Goal: Navigation & Orientation: Find specific page/section

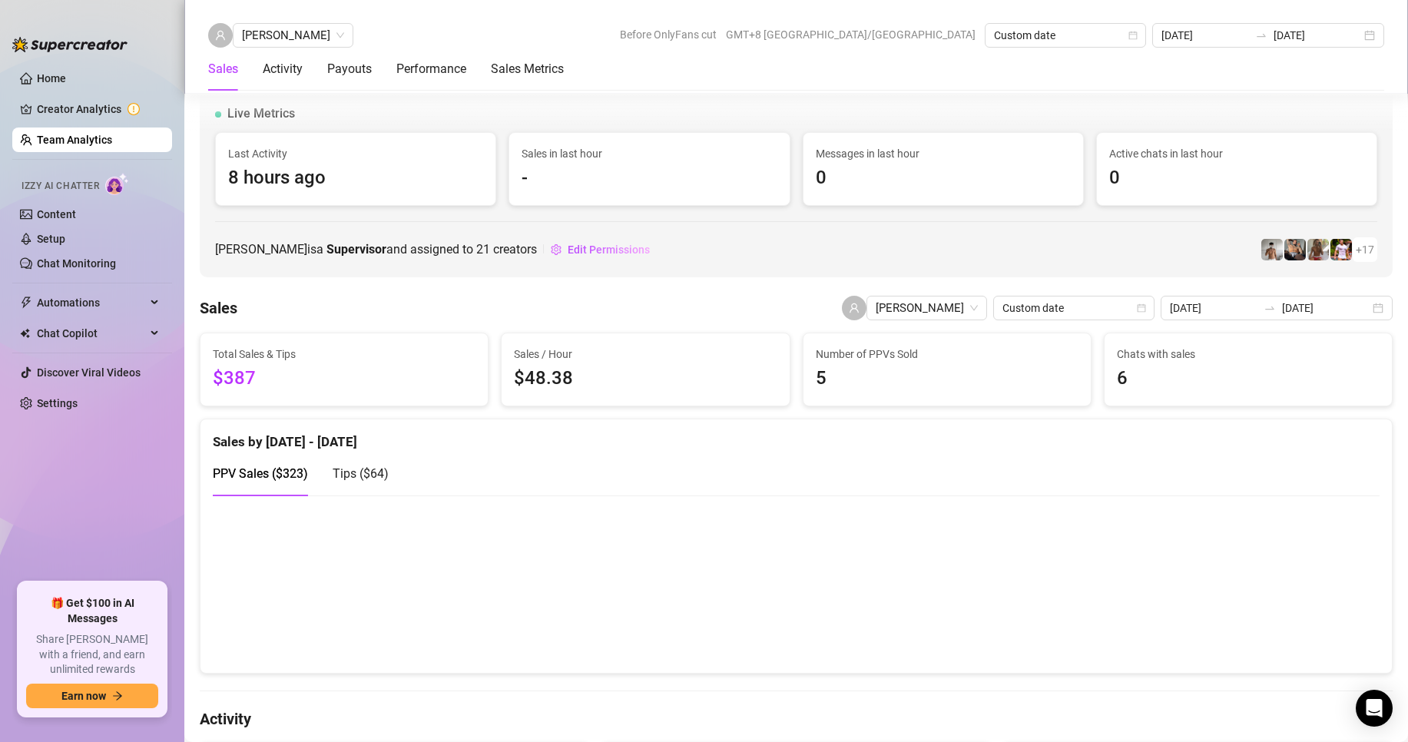
scroll to position [2386, 0]
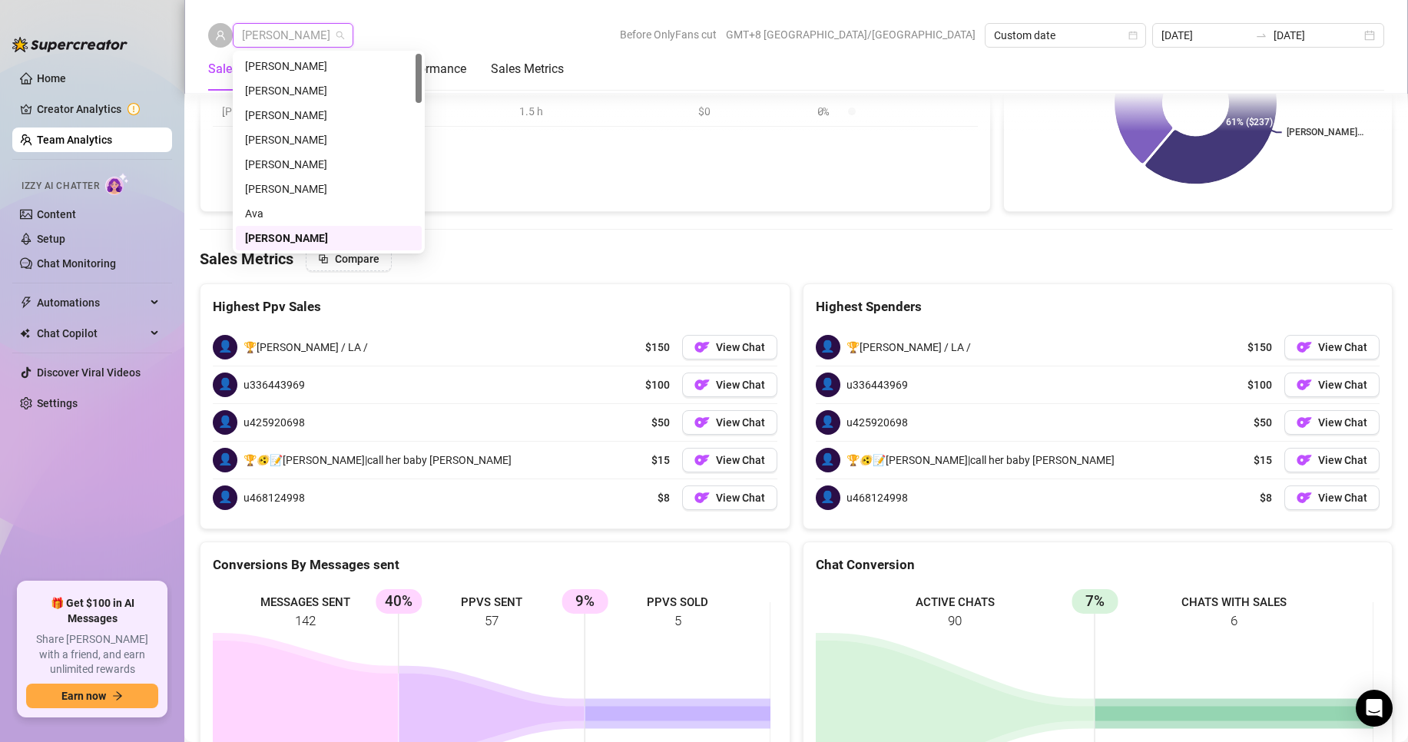
click at [264, 29] on span "[PERSON_NAME]" at bounding box center [293, 35] width 102 height 23
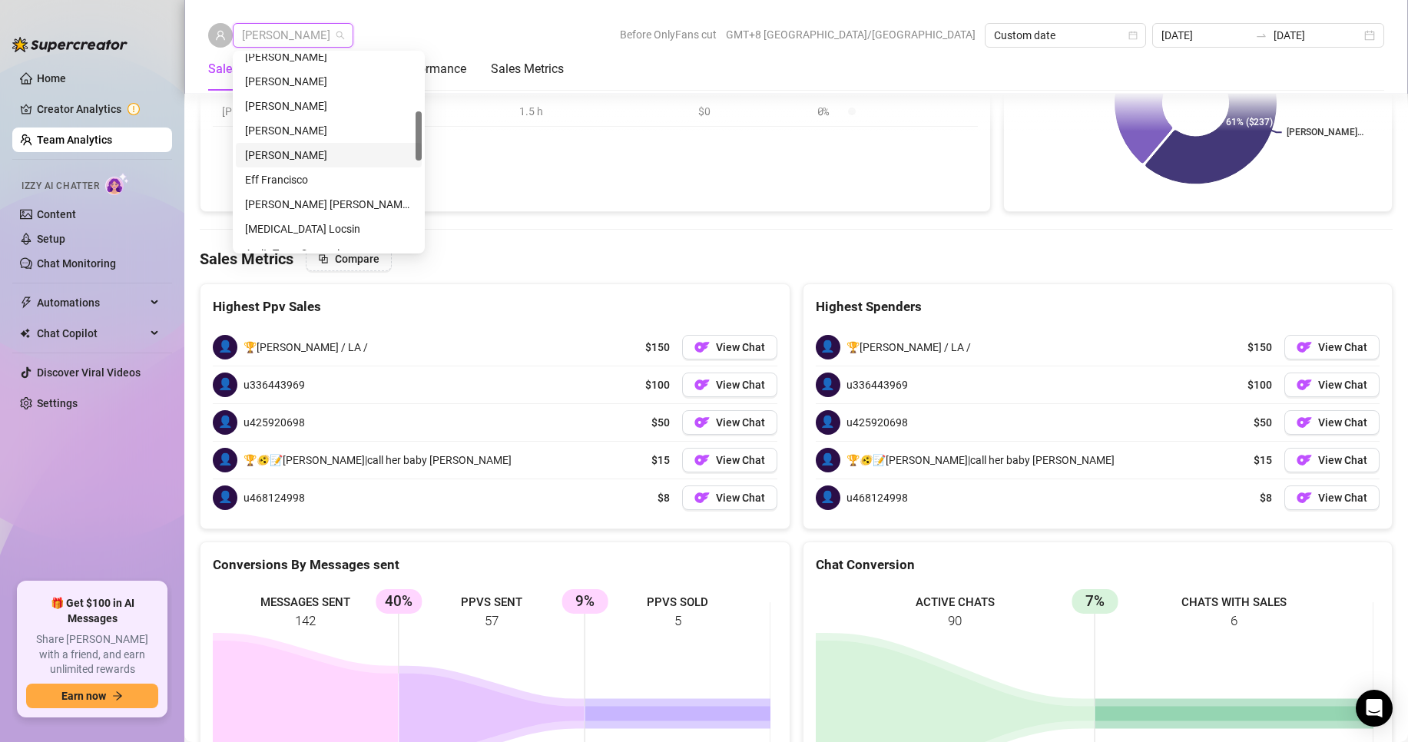
scroll to position [154, 0]
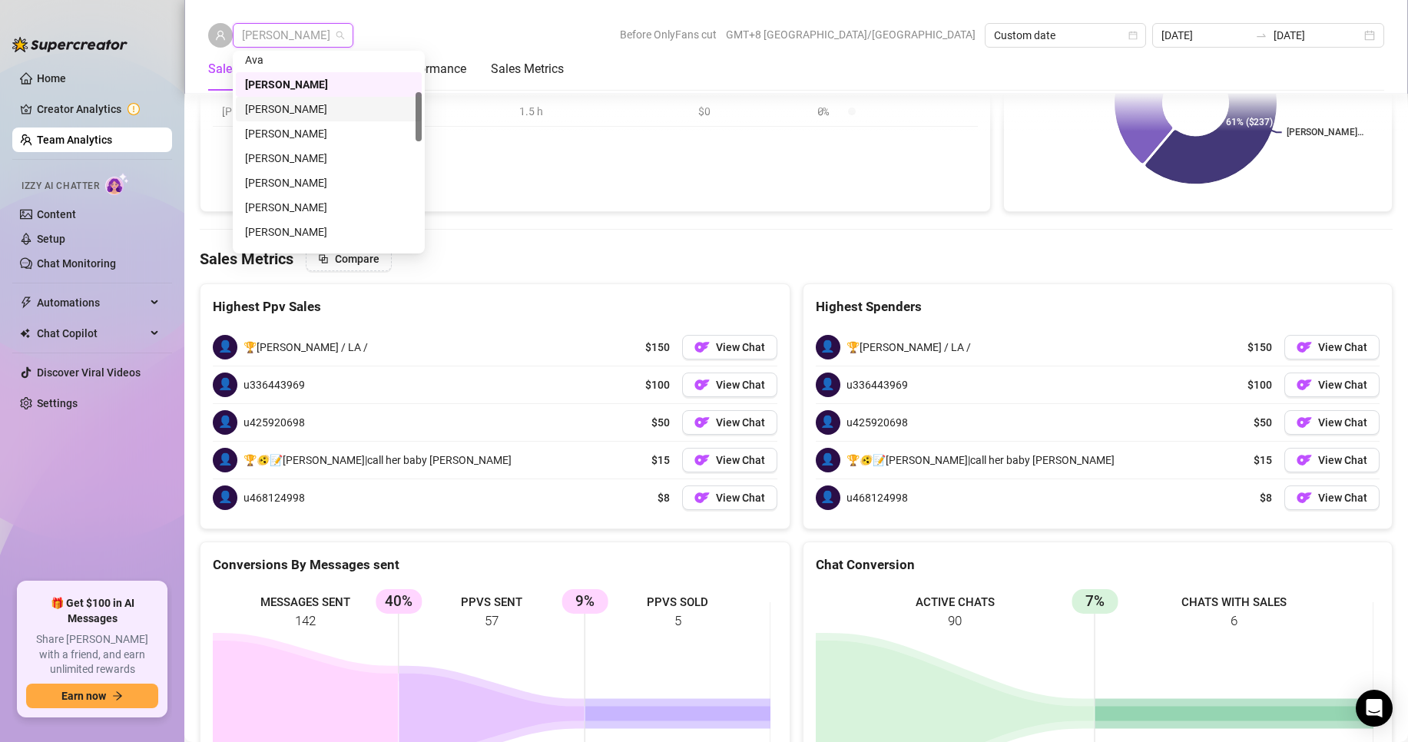
click at [274, 108] on div "[PERSON_NAME]" at bounding box center [329, 109] width 168 height 17
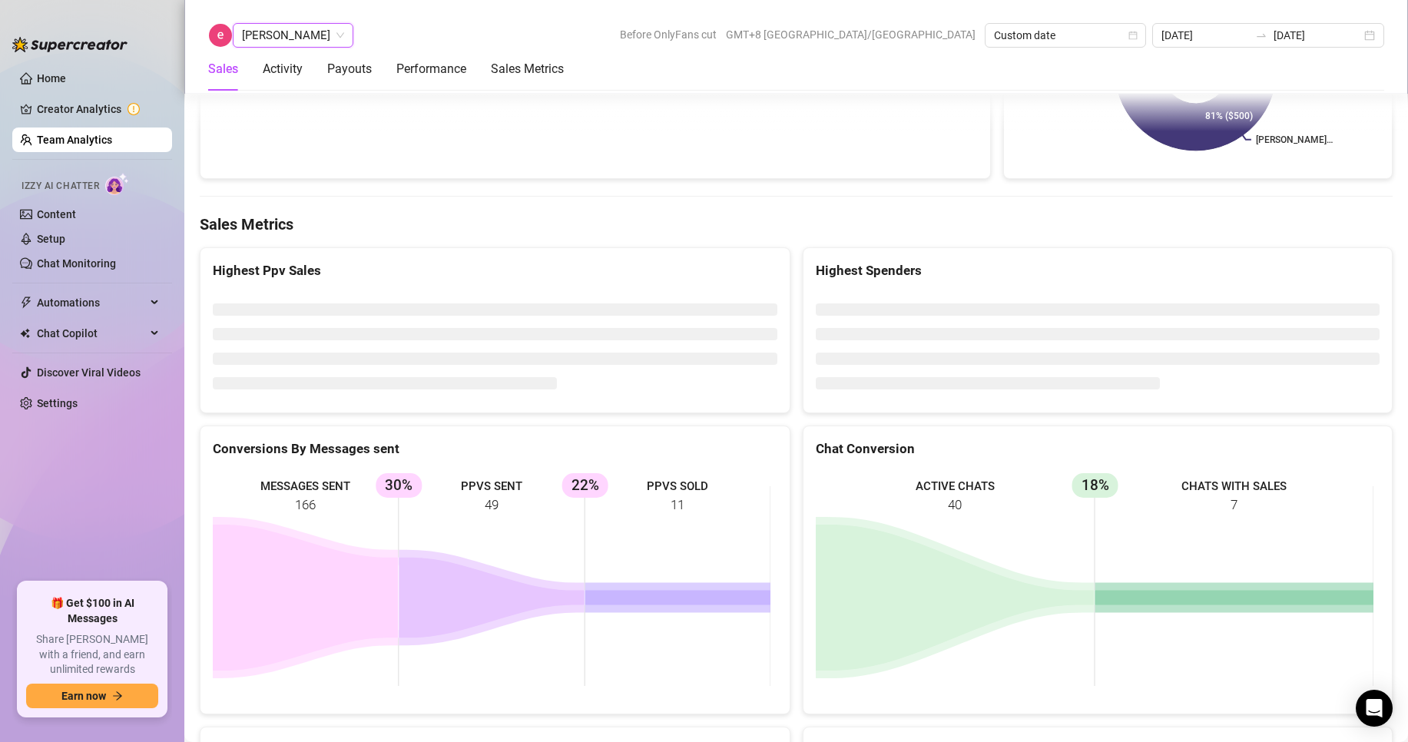
scroll to position [2403, 0]
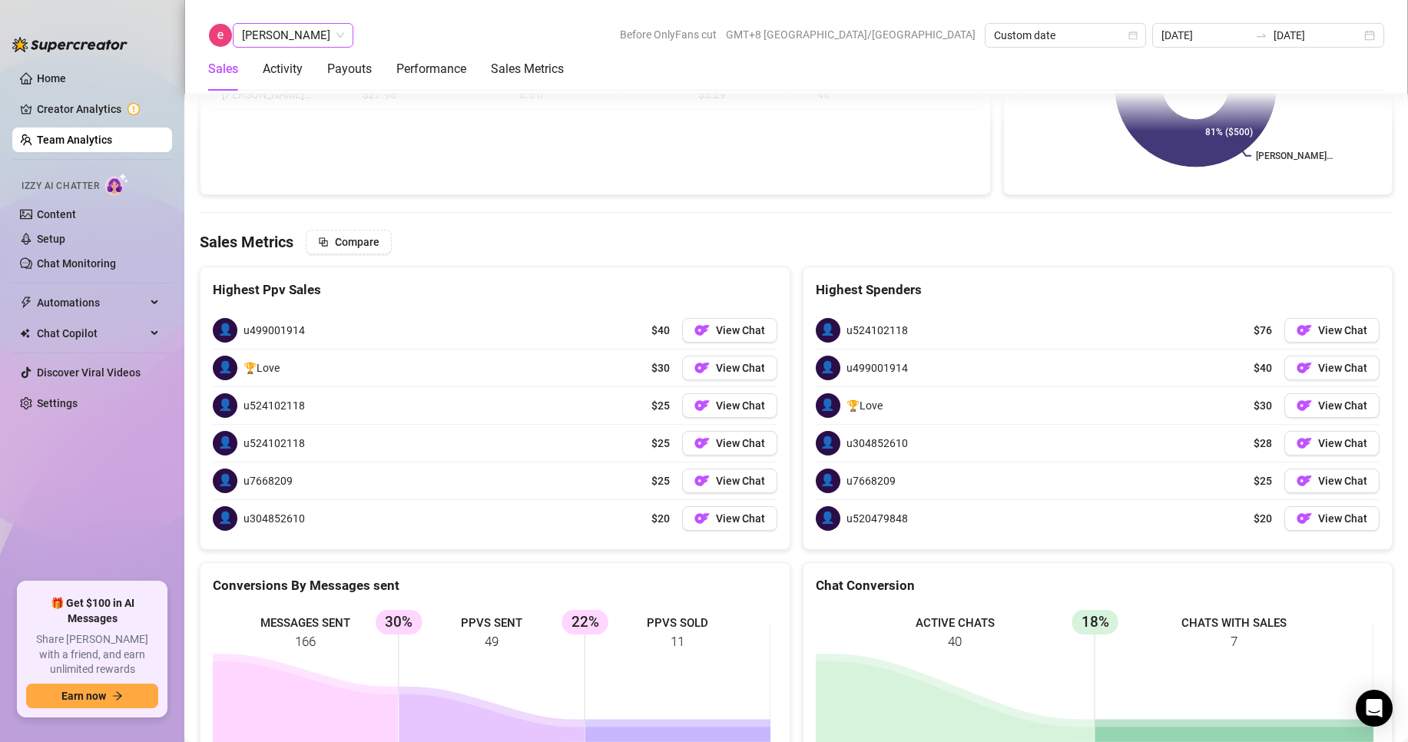
click at [283, 41] on span "[PERSON_NAME]" at bounding box center [293, 35] width 102 height 23
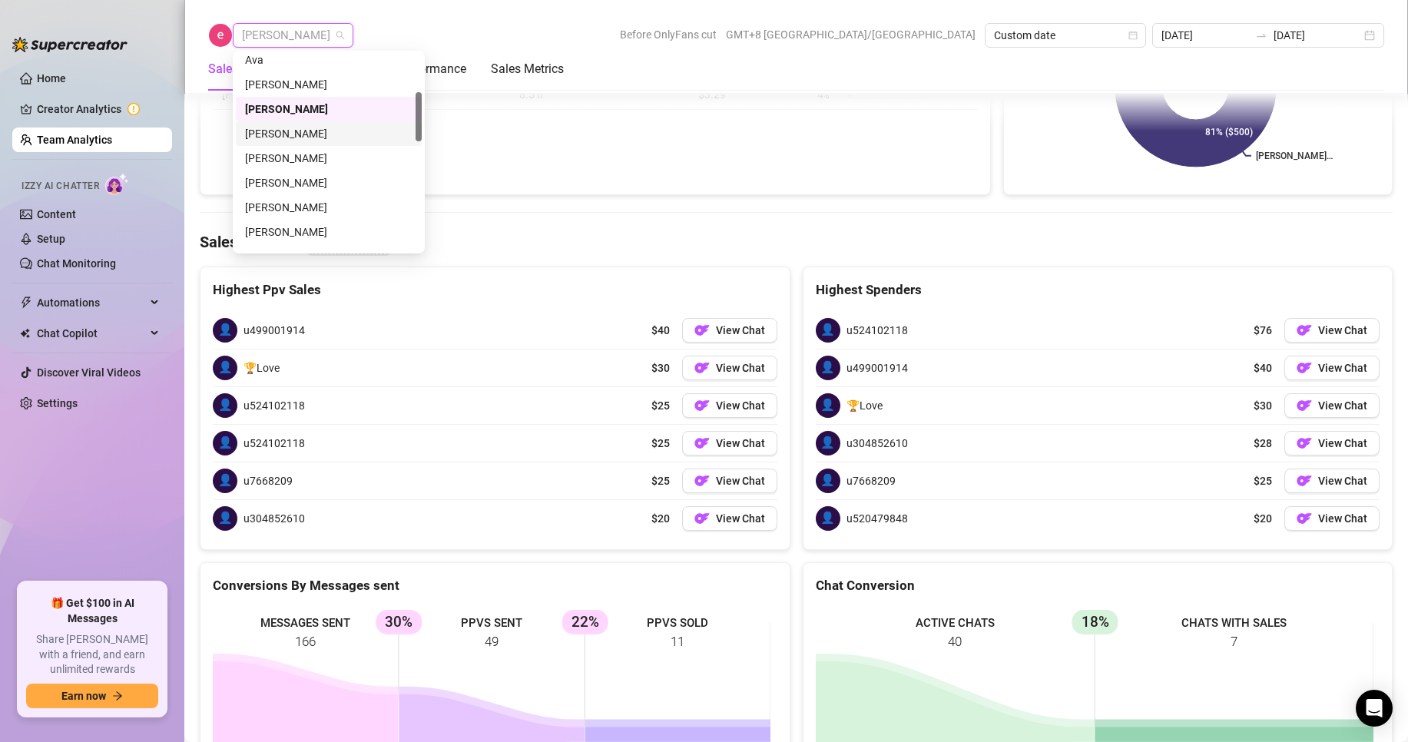
click at [287, 134] on div "[PERSON_NAME]" at bounding box center [329, 133] width 168 height 17
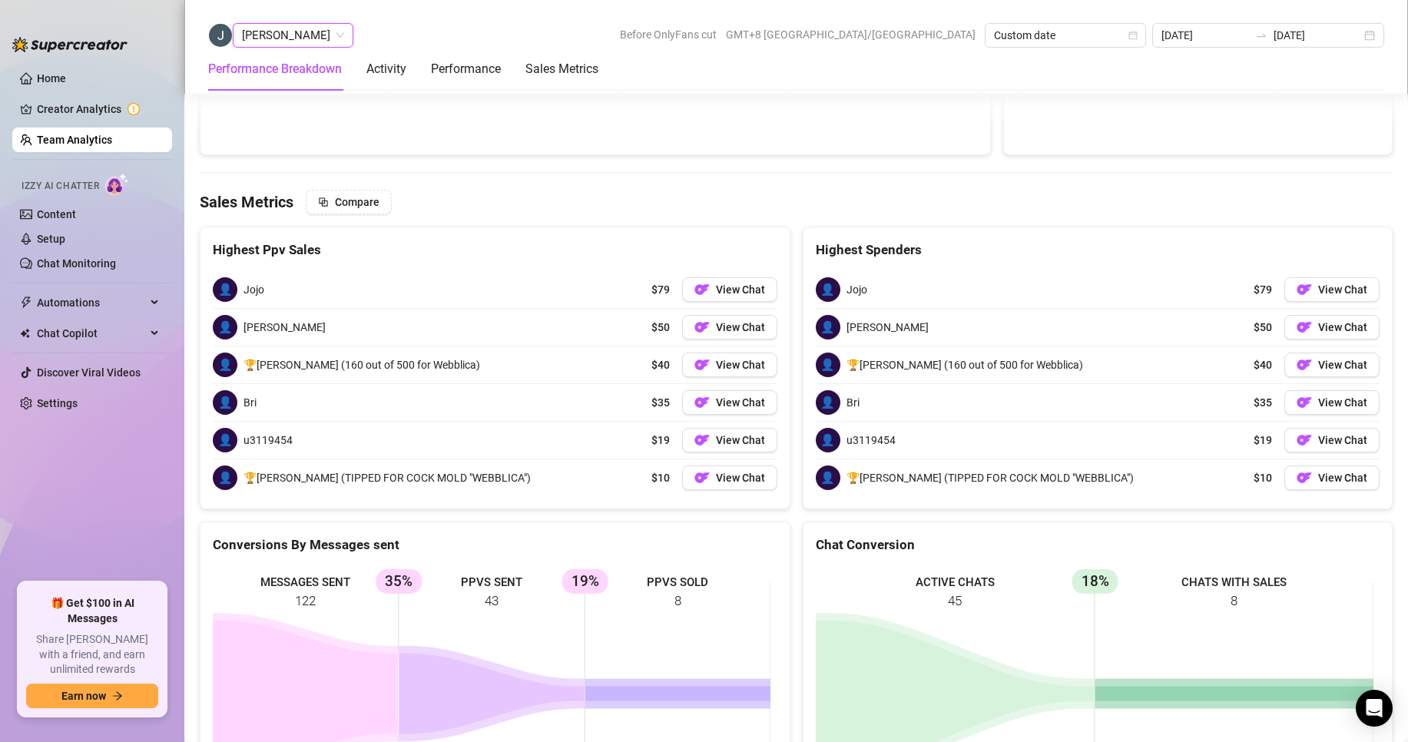
scroll to position [2115, 0]
click at [297, 35] on span "[PERSON_NAME]" at bounding box center [293, 35] width 102 height 23
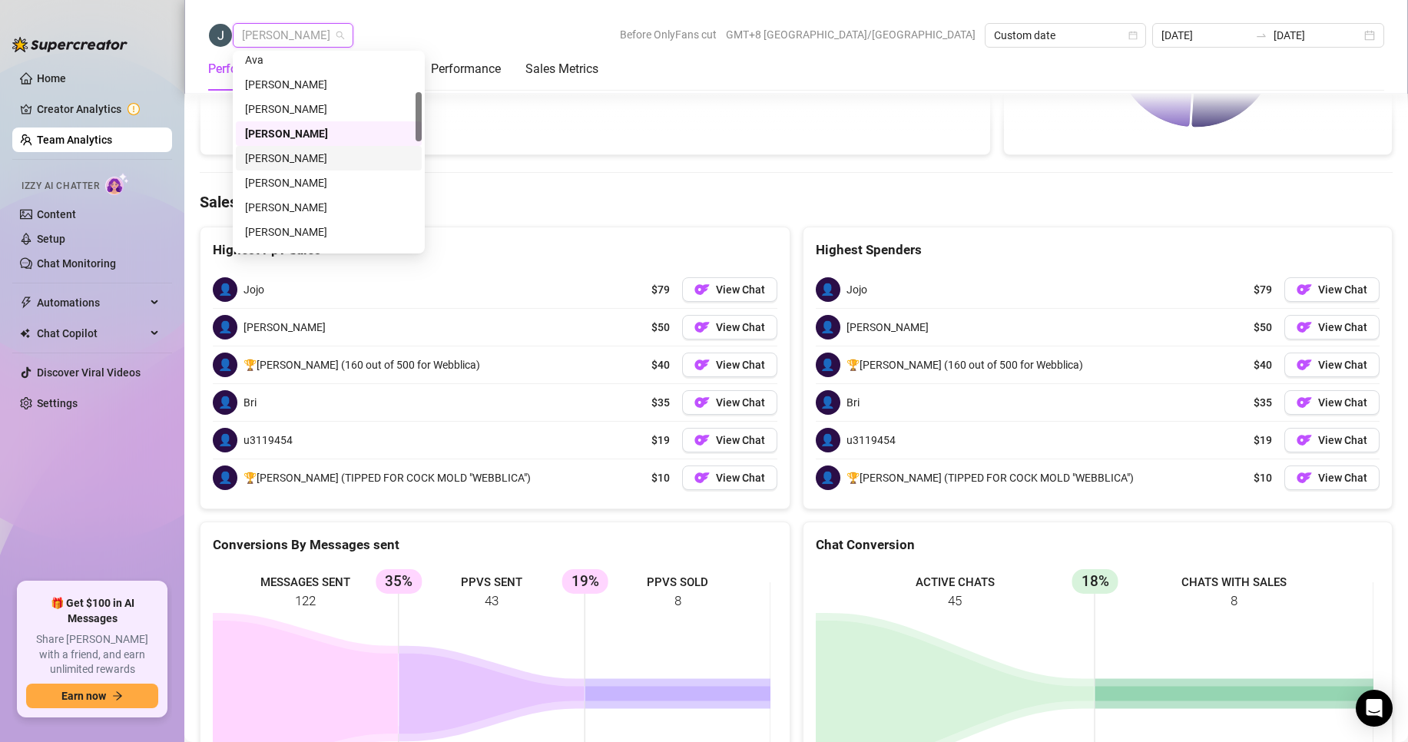
click at [287, 149] on div "[PERSON_NAME]" at bounding box center [329, 158] width 186 height 25
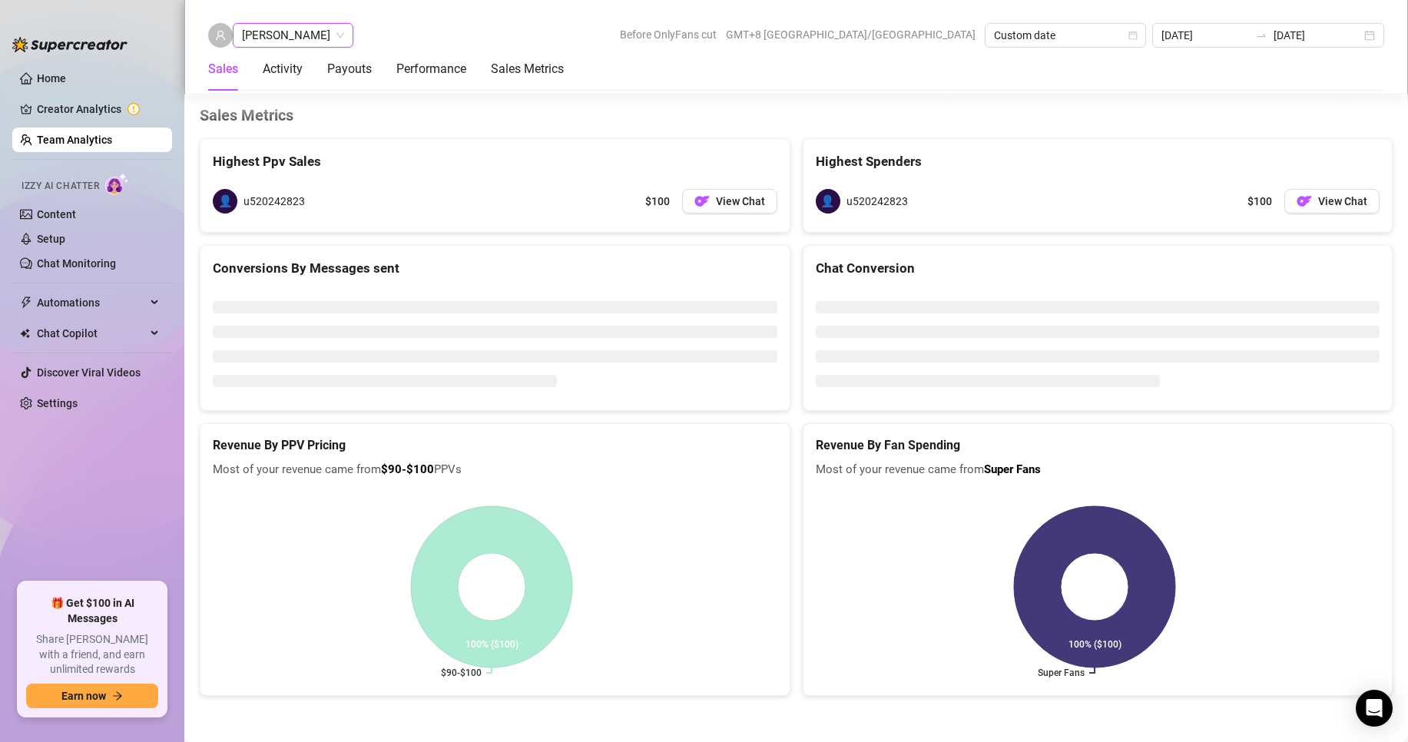
scroll to position [2360, 0]
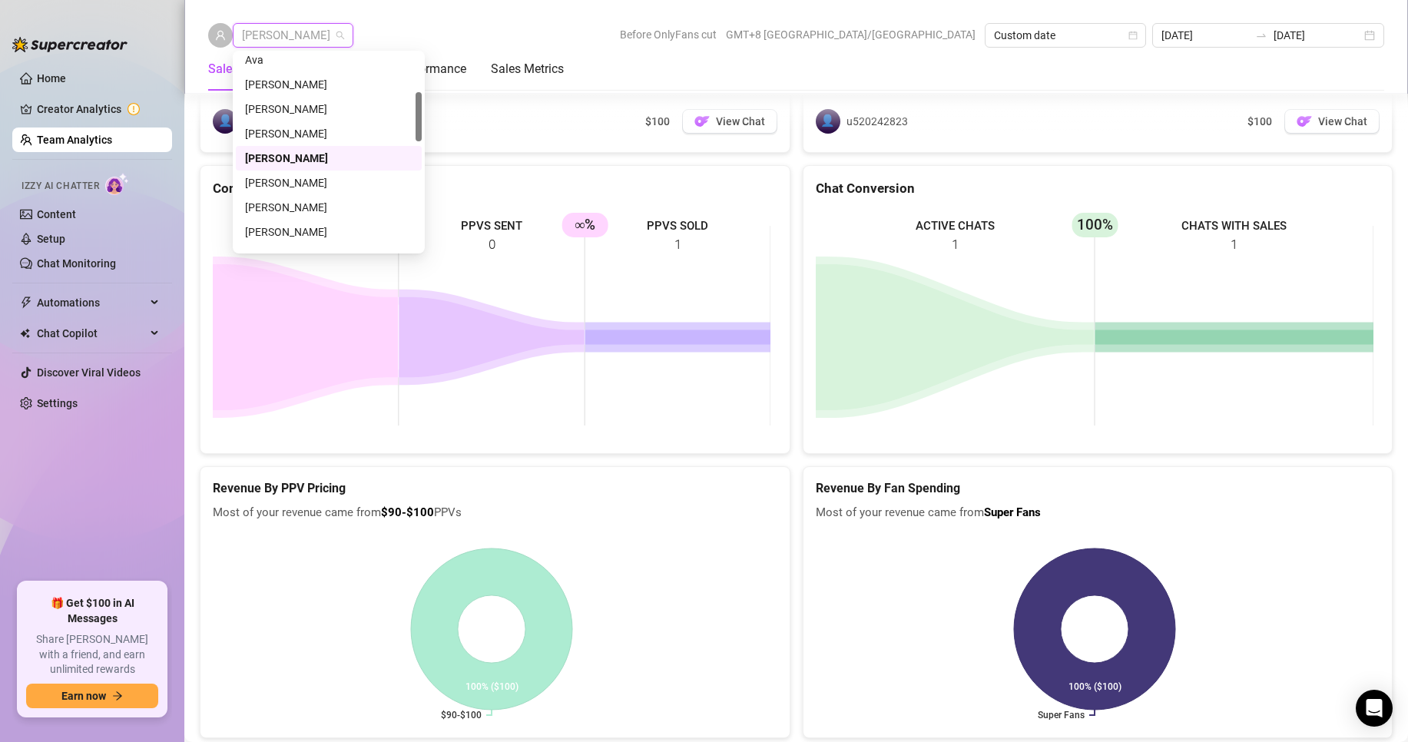
click at [314, 35] on span "[PERSON_NAME]" at bounding box center [293, 35] width 102 height 23
click at [270, 153] on div "[PERSON_NAME]" at bounding box center [329, 155] width 168 height 17
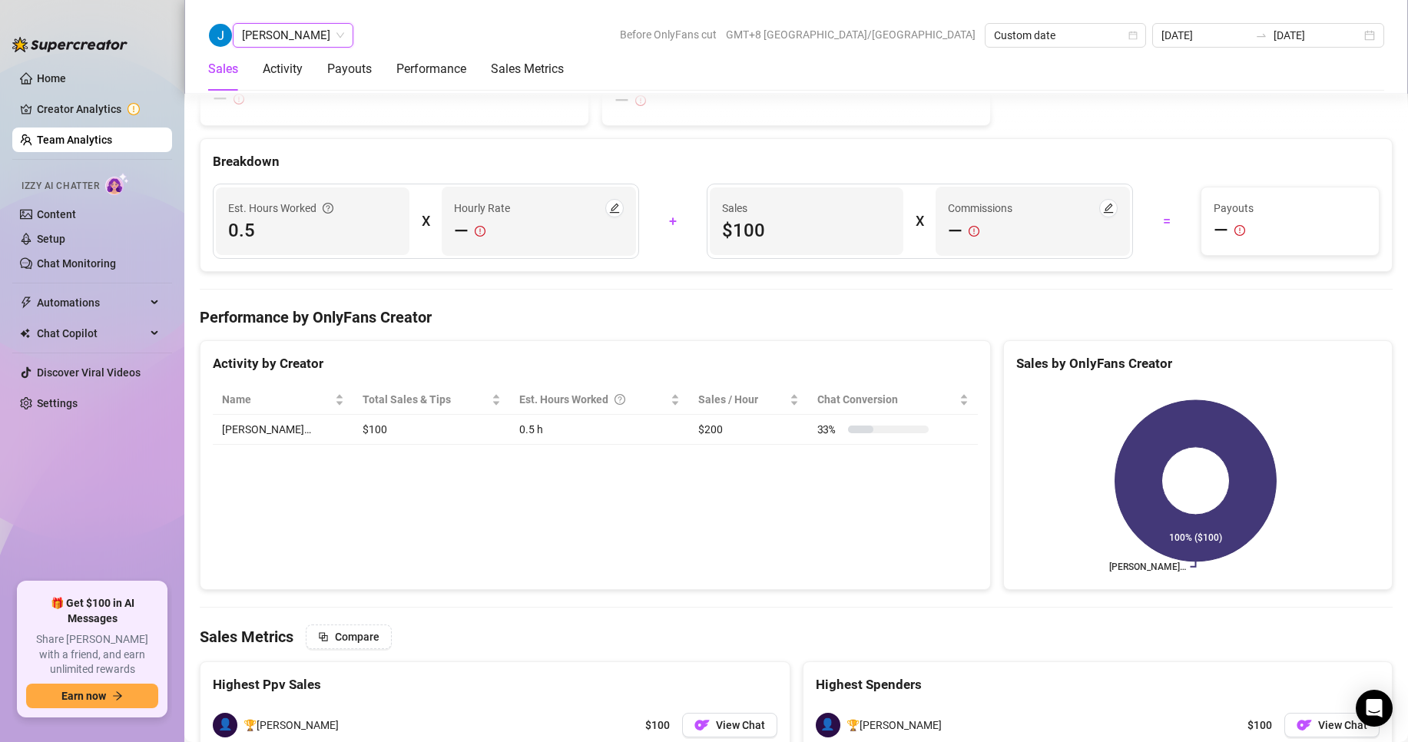
scroll to position [2443, 0]
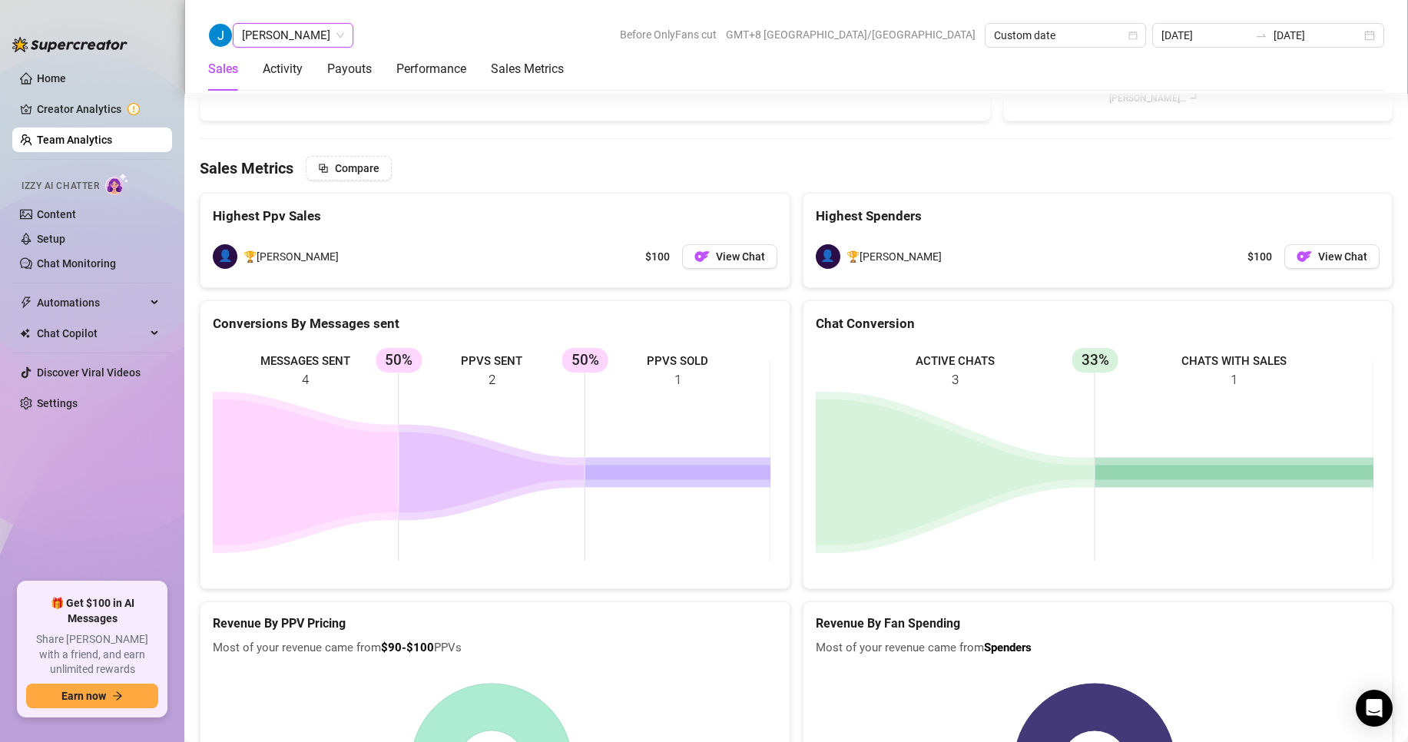
click at [279, 42] on span "[PERSON_NAME]" at bounding box center [293, 35] width 102 height 23
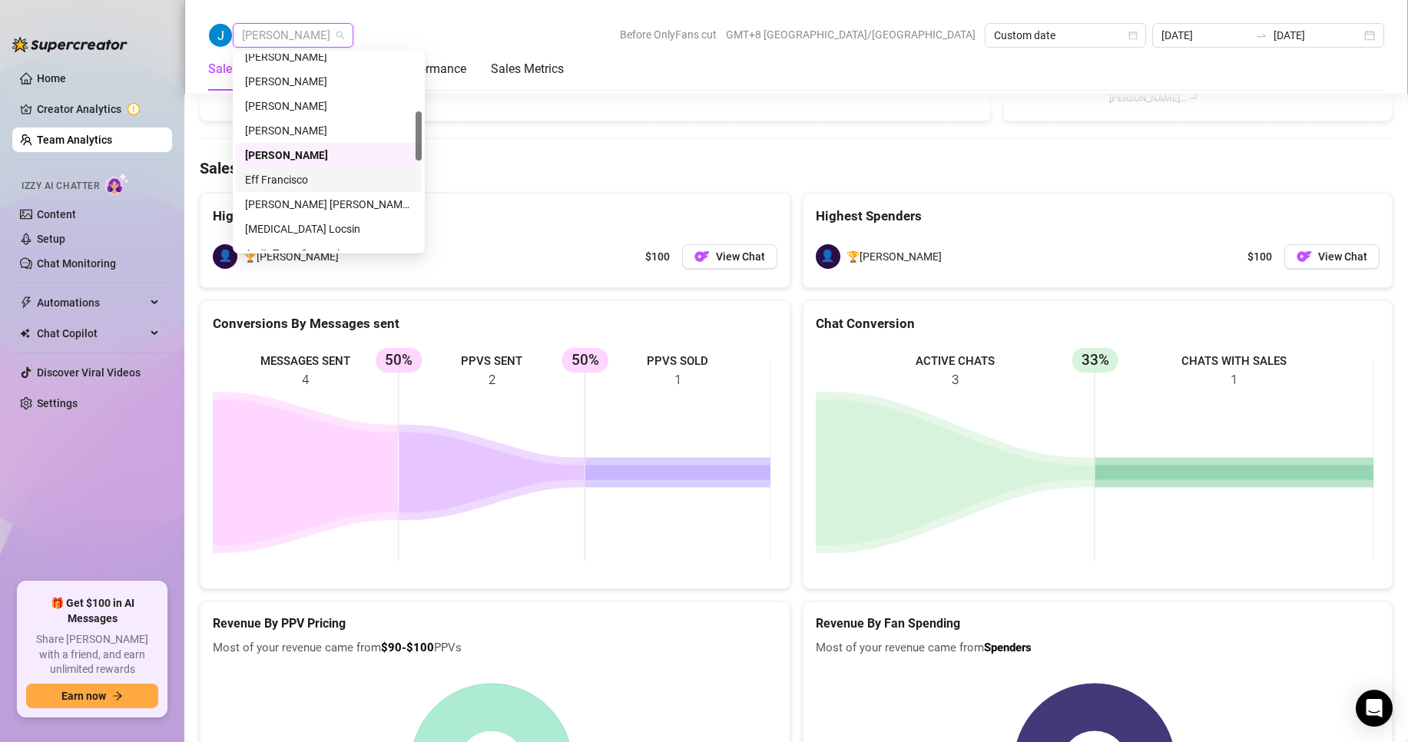
click at [277, 175] on div "Eff Francisco" at bounding box center [329, 179] width 168 height 17
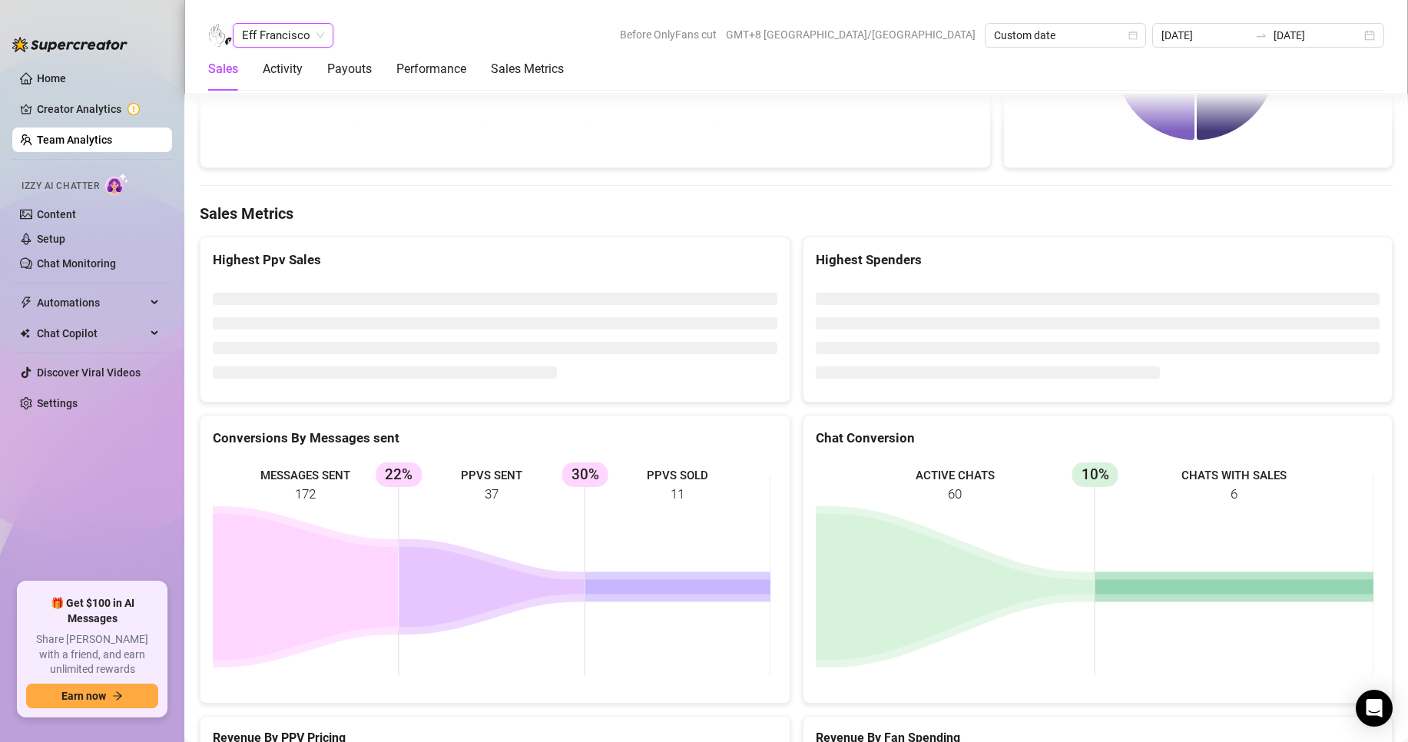
scroll to position [2413, 0]
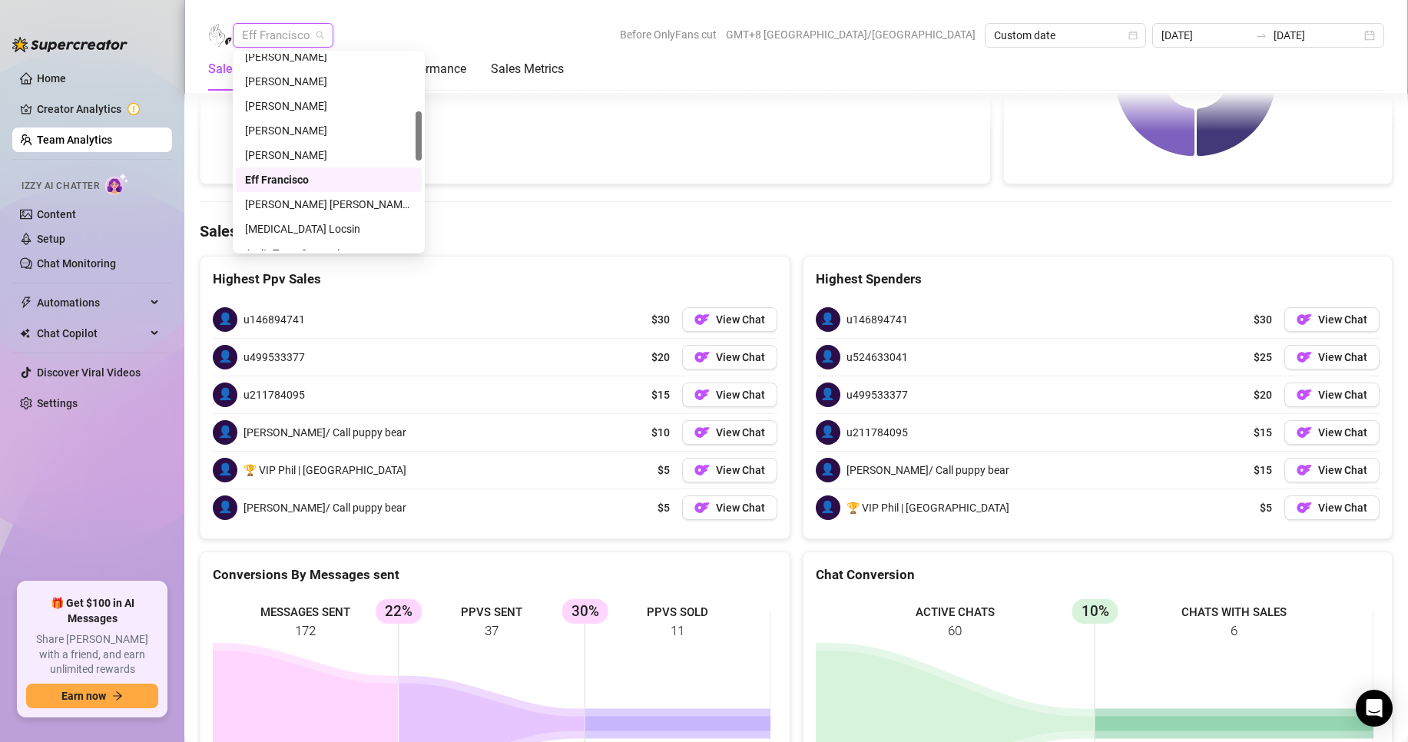
click at [273, 26] on span "Eff Francisco" at bounding box center [283, 35] width 82 height 23
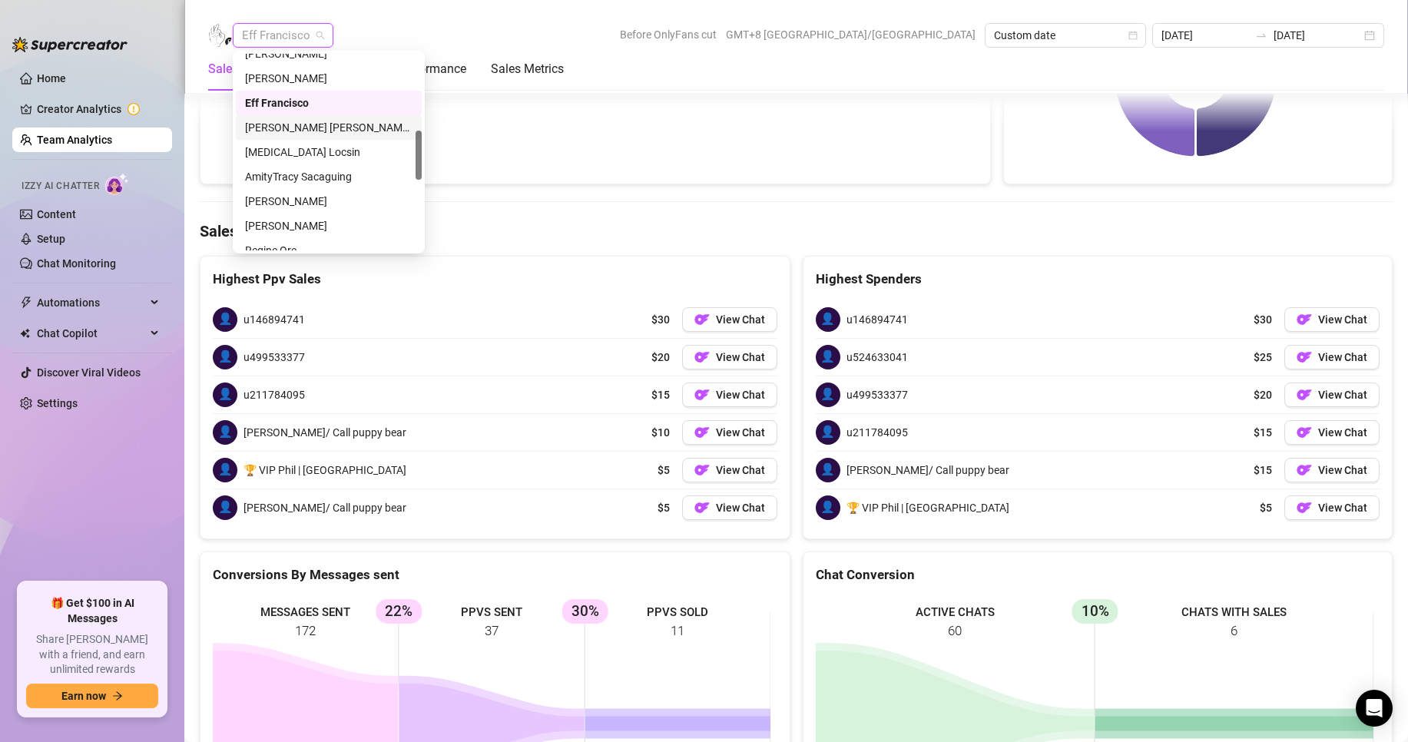
click at [291, 121] on div "[PERSON_NAME] [PERSON_NAME] Tarcena" at bounding box center [329, 127] width 168 height 17
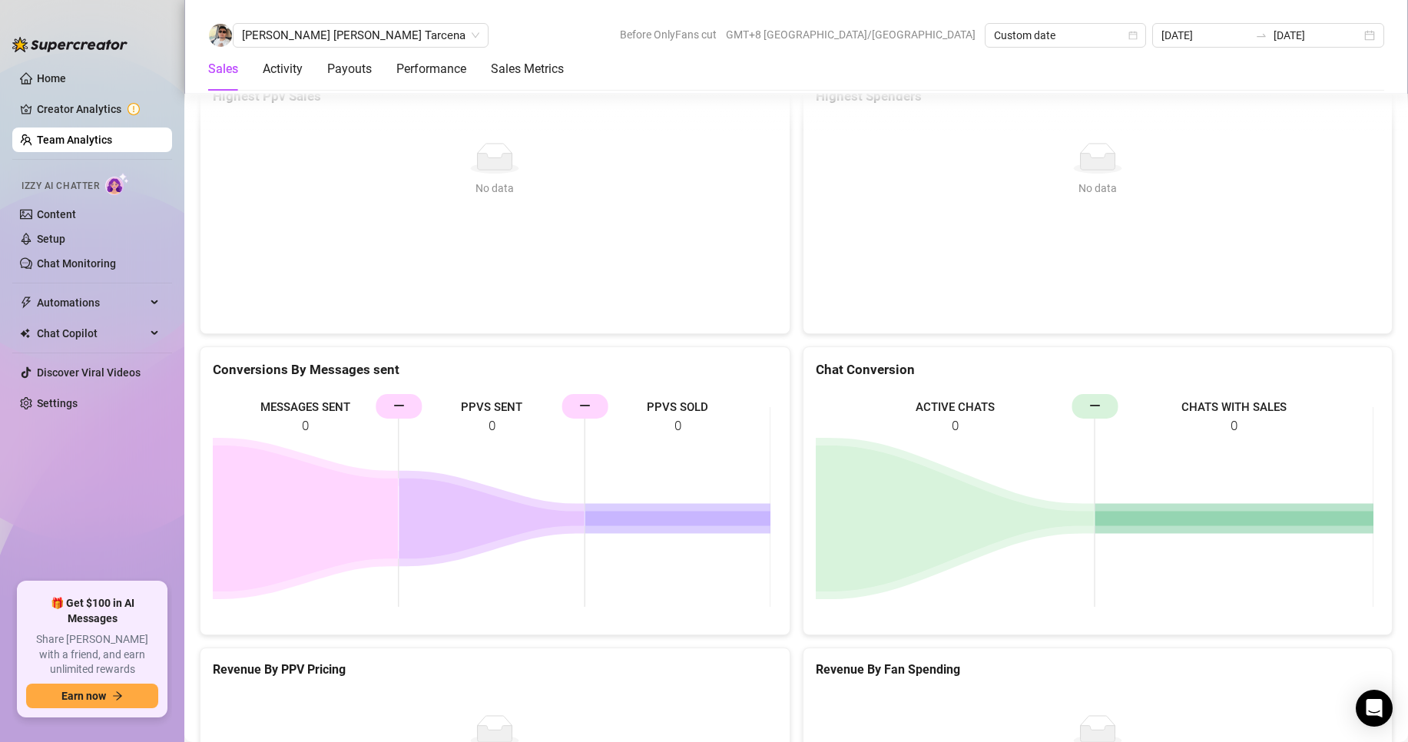
scroll to position [2395, 0]
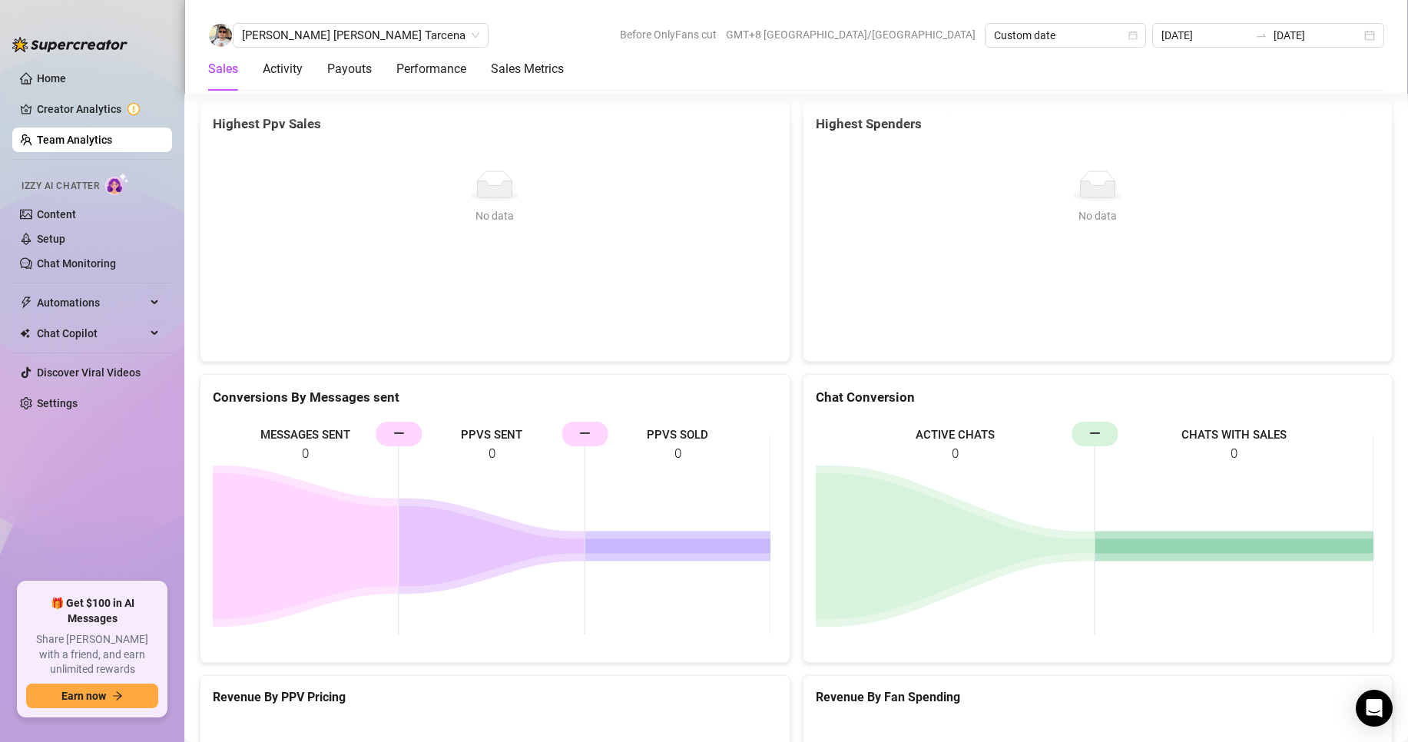
drag, startPoint x: 270, startPoint y: 36, endPoint x: 277, endPoint y: 54, distance: 19.0
click at [270, 36] on span "[PERSON_NAME] [PERSON_NAME] Tarcena" at bounding box center [360, 35] width 237 height 23
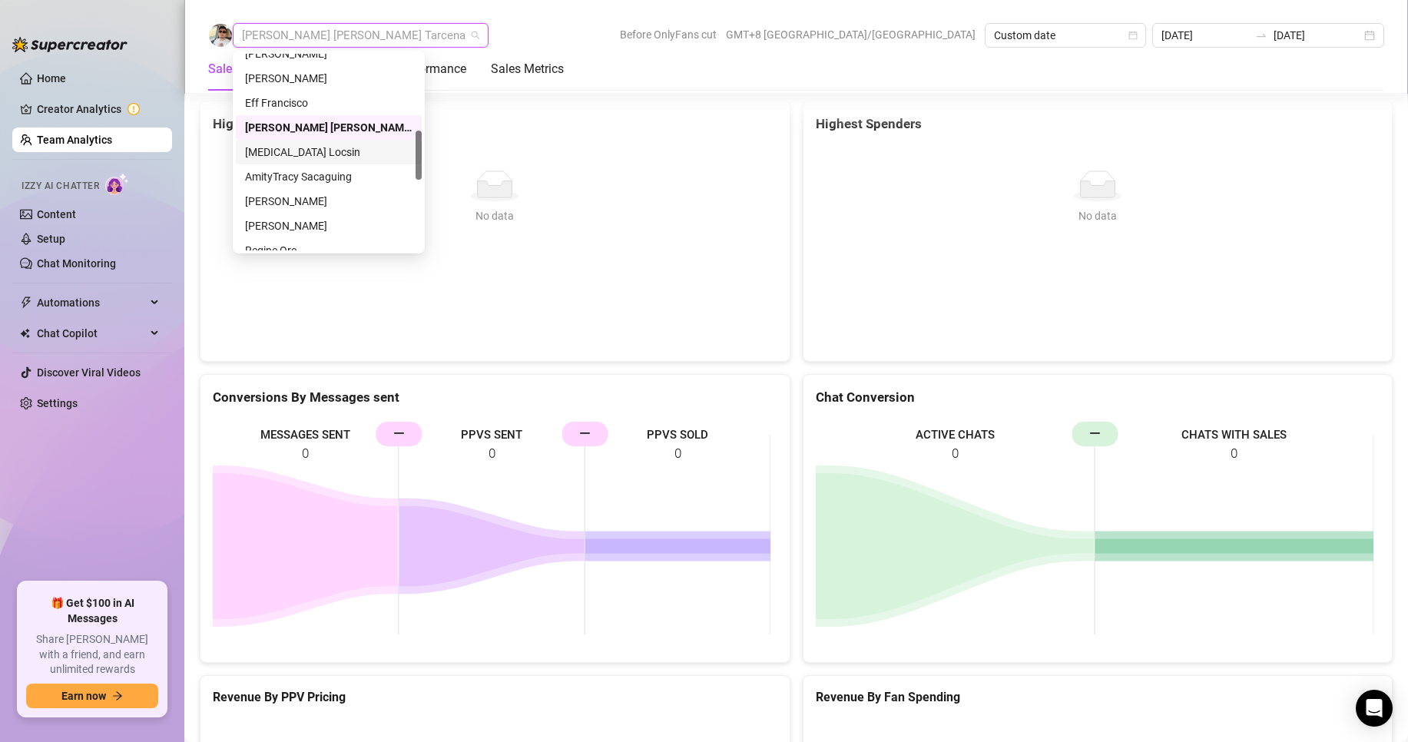
click at [274, 150] on div "[MEDICAL_DATA] Locsin" at bounding box center [329, 152] width 168 height 17
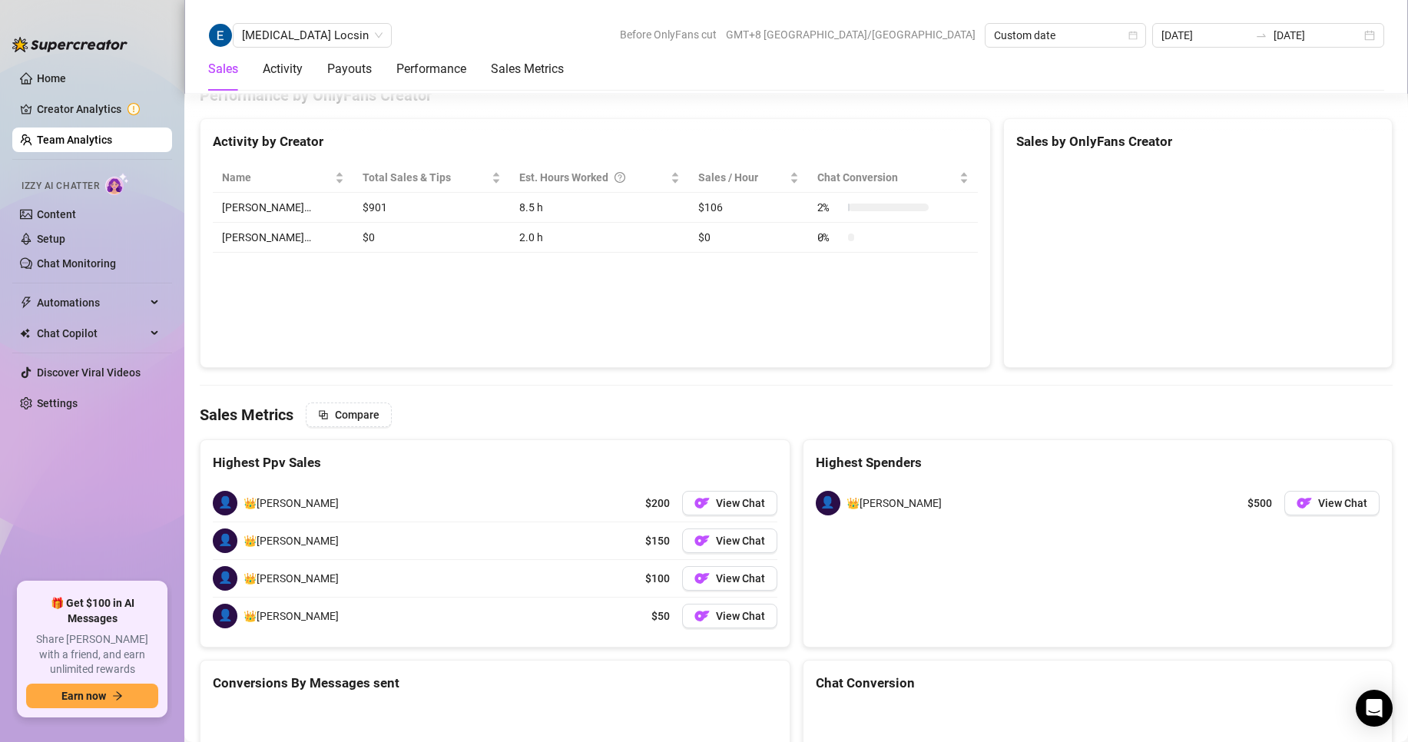
scroll to position [2377, 0]
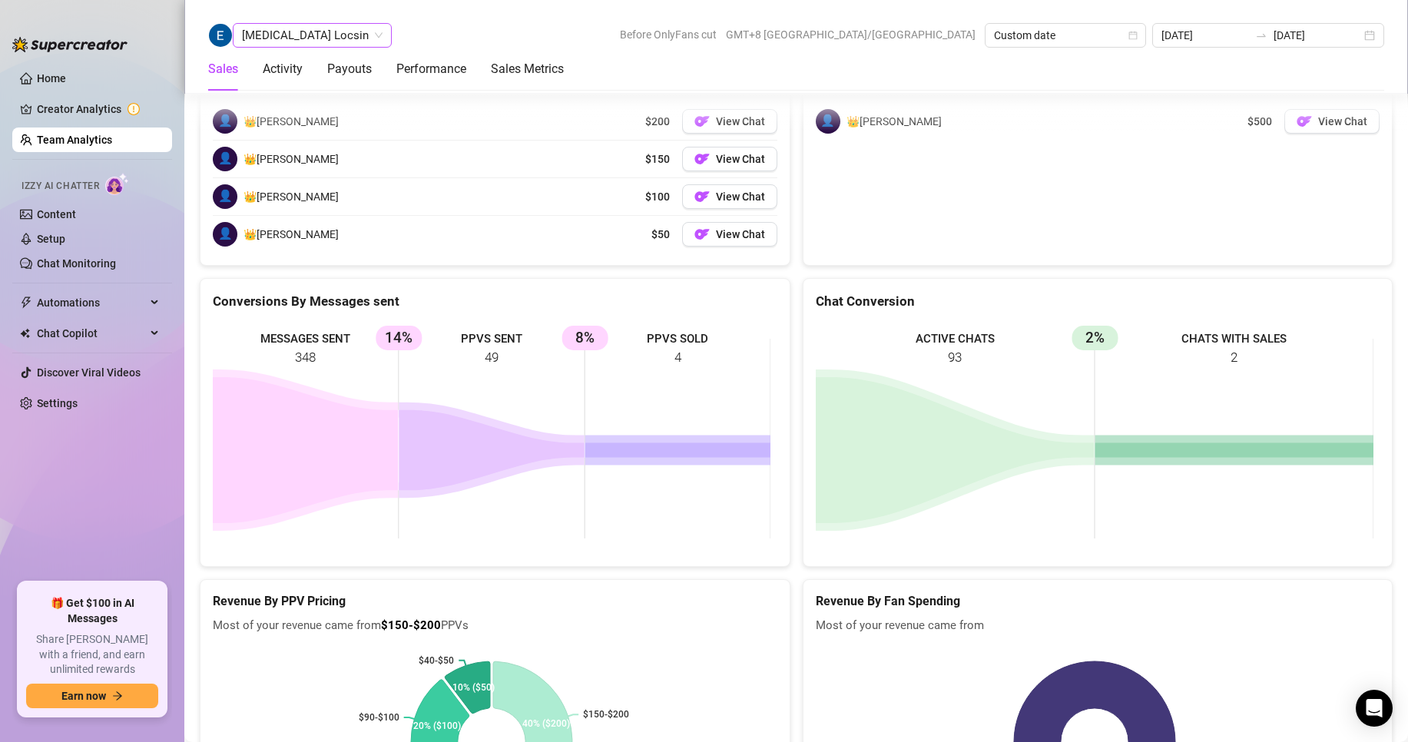
click at [258, 26] on span "[MEDICAL_DATA] Locsin" at bounding box center [312, 35] width 141 height 23
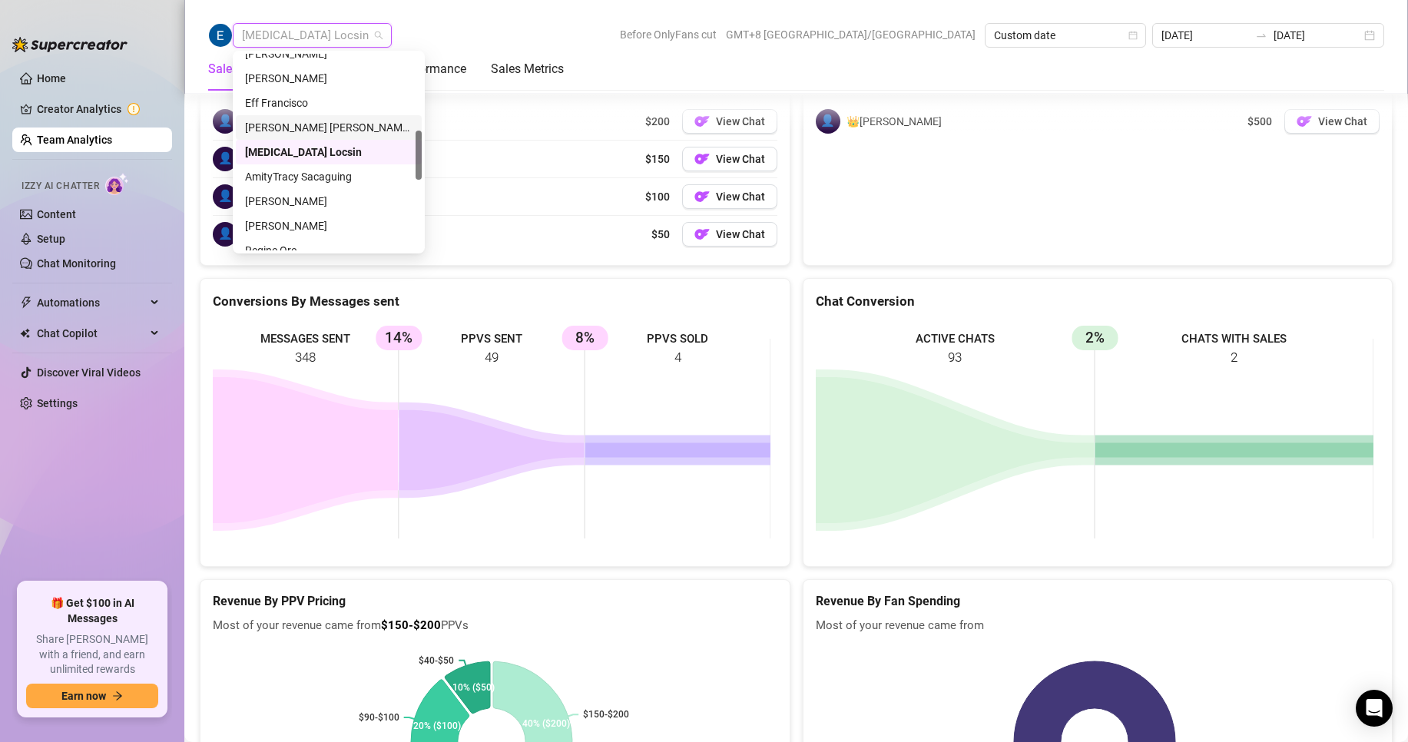
scroll to position [384, 0]
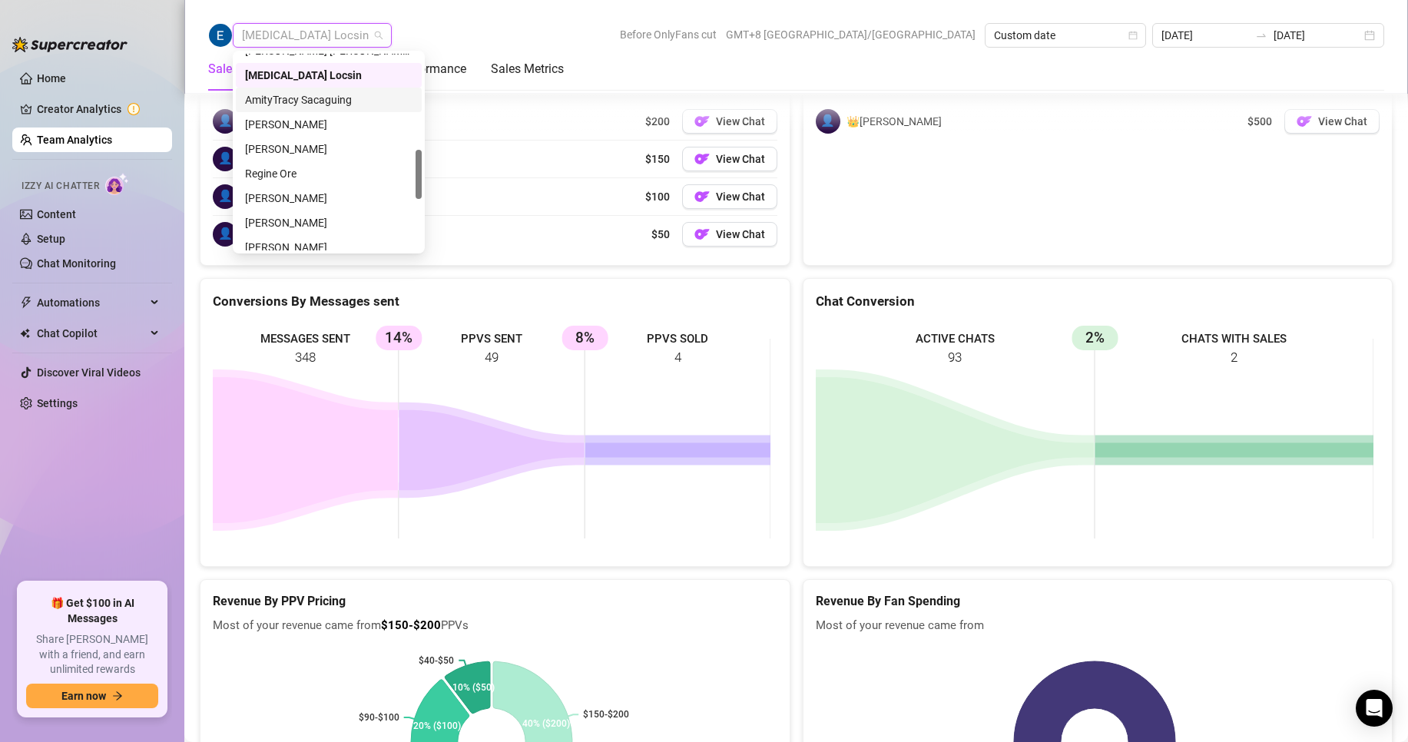
click at [287, 102] on div "AmityTracy Sacaguing" at bounding box center [329, 99] width 168 height 17
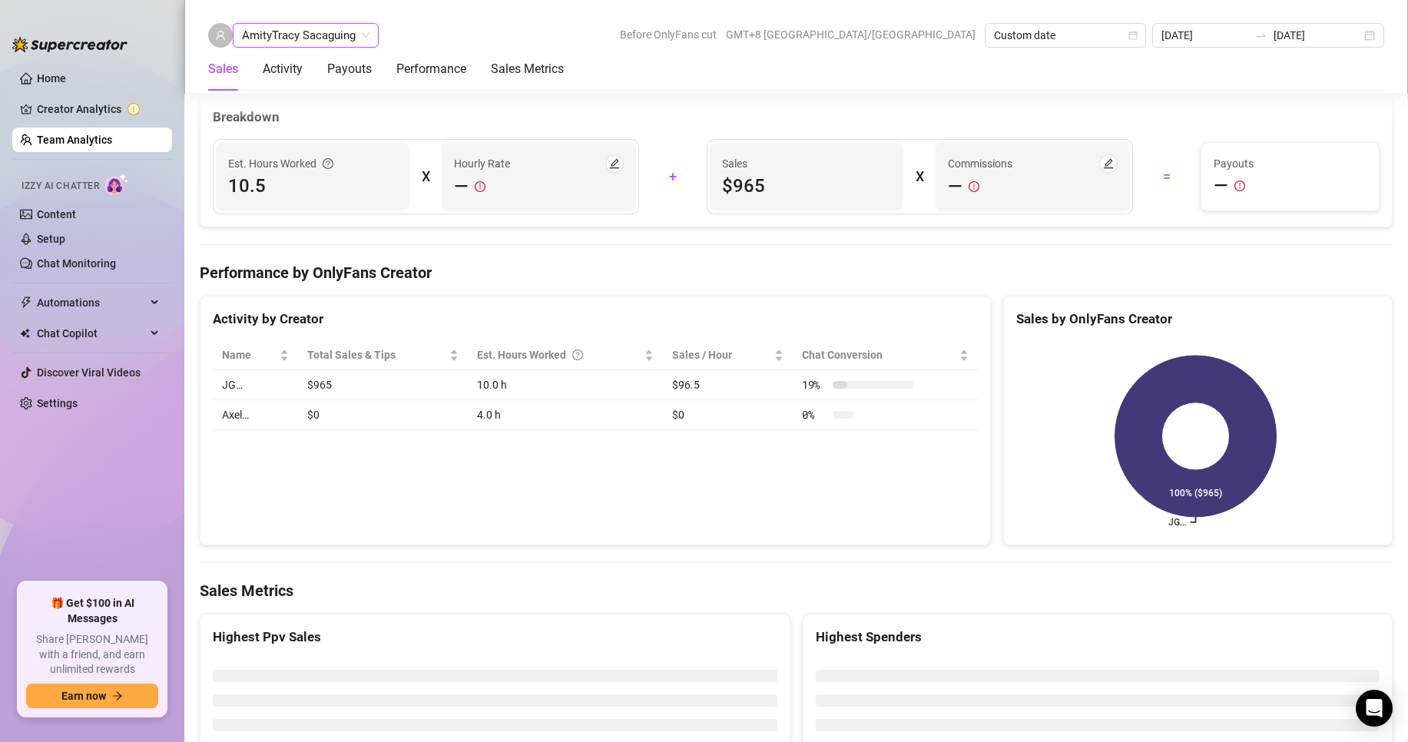
scroll to position [2403, 0]
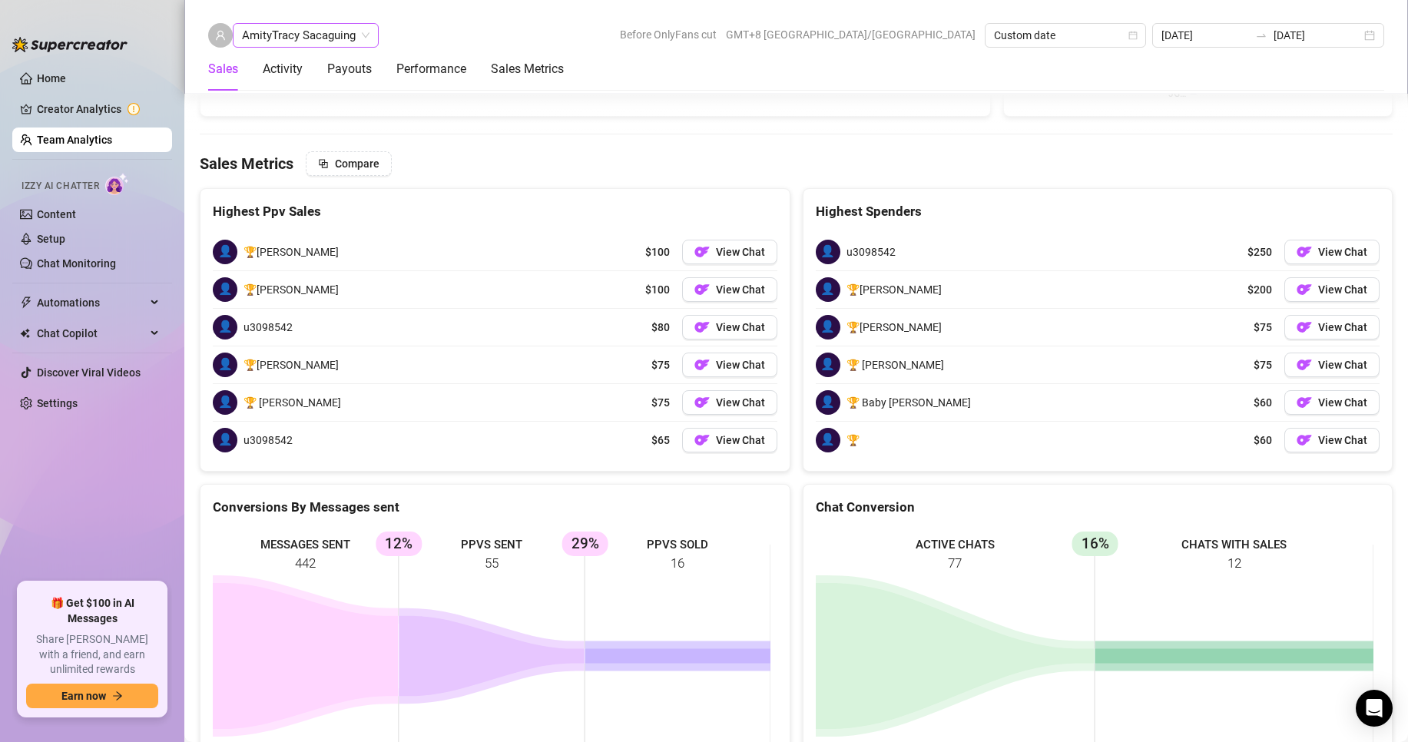
click at [297, 39] on span "AmityTracy Sacaguing" at bounding box center [306, 35] width 128 height 23
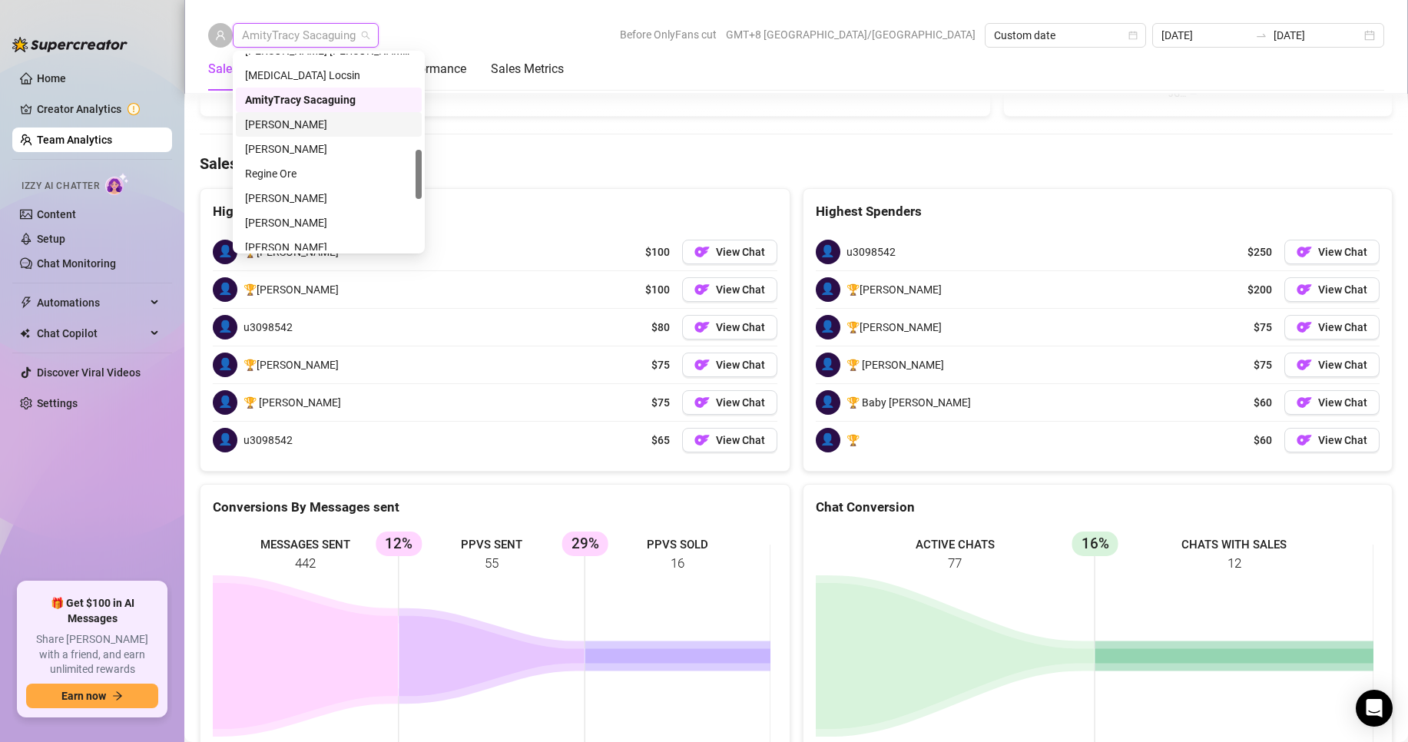
click at [297, 118] on div "[PERSON_NAME]" at bounding box center [329, 124] width 168 height 17
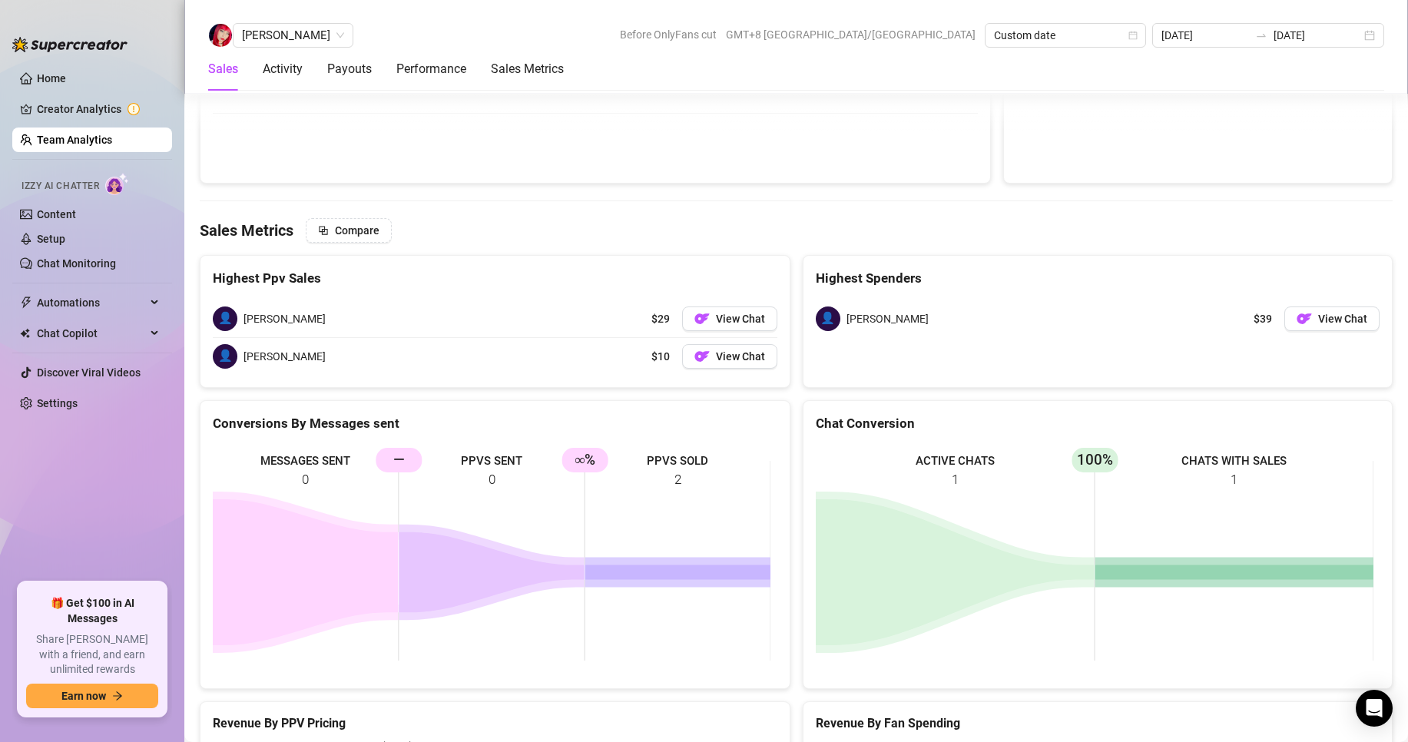
scroll to position [2363, 0]
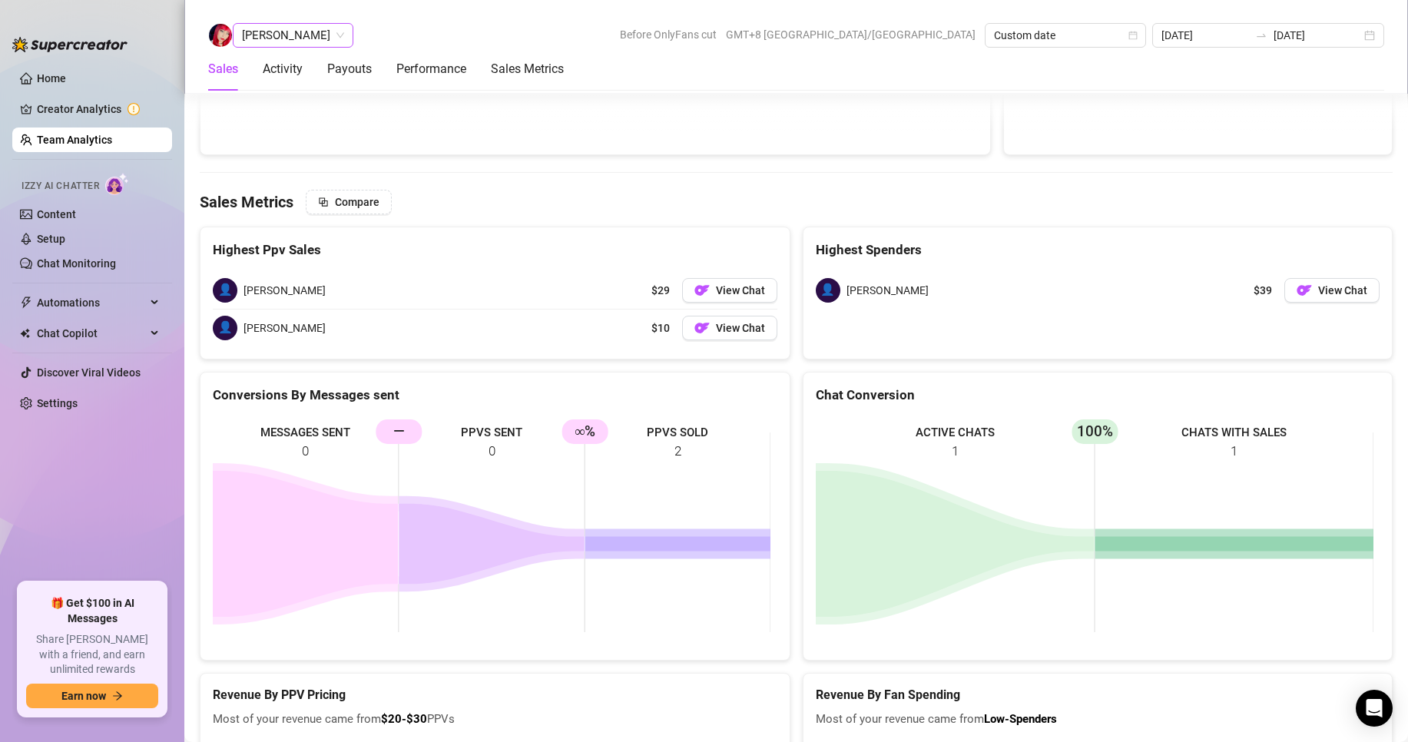
click at [294, 41] on span "[PERSON_NAME]" at bounding box center [293, 35] width 102 height 23
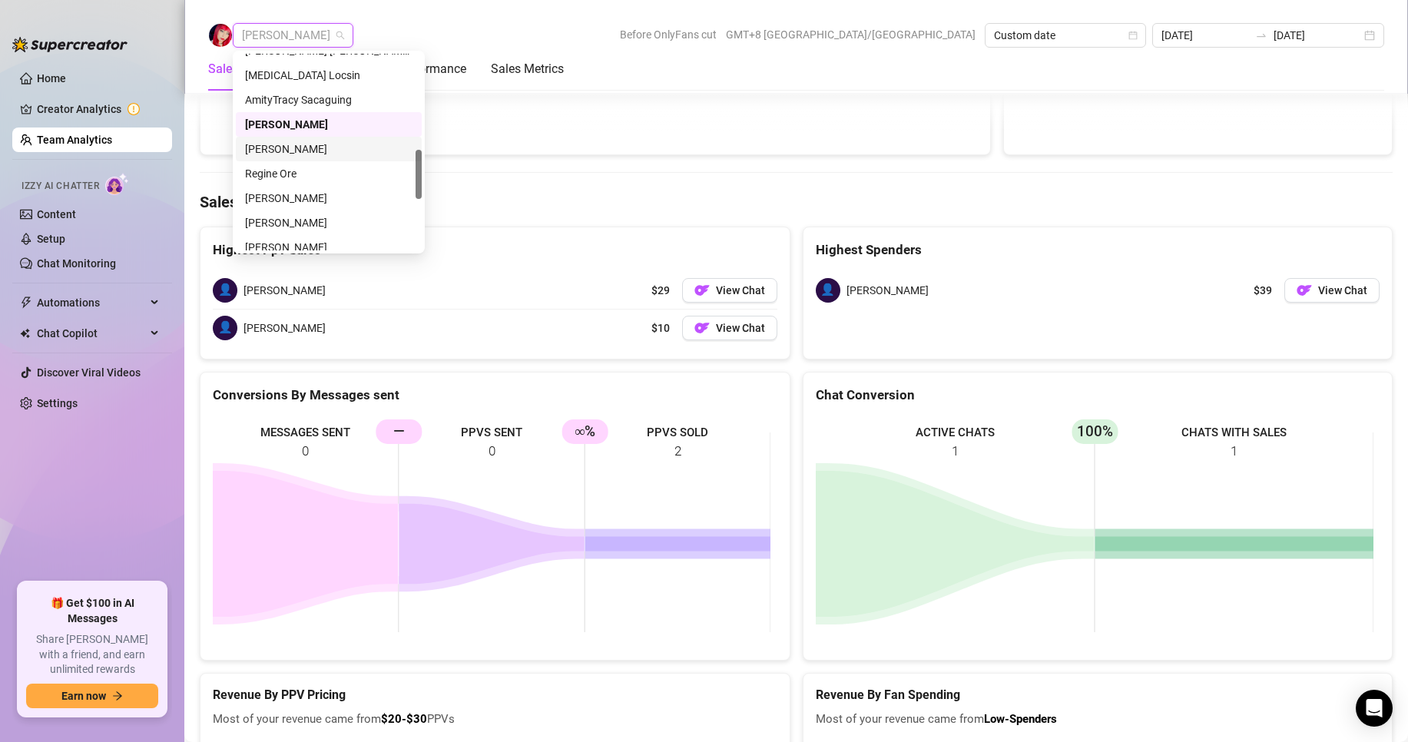
scroll to position [461, 0]
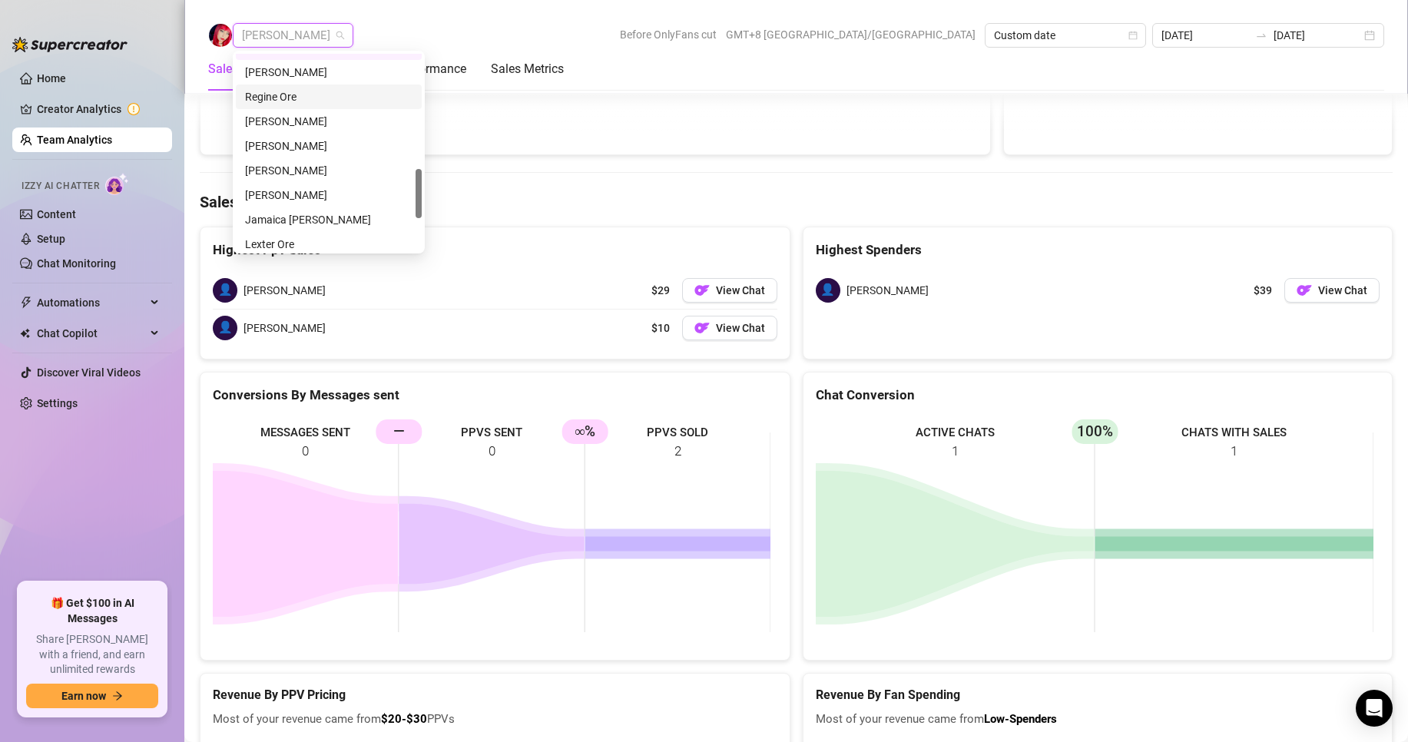
click at [276, 92] on div "Regine Ore" at bounding box center [329, 96] width 168 height 17
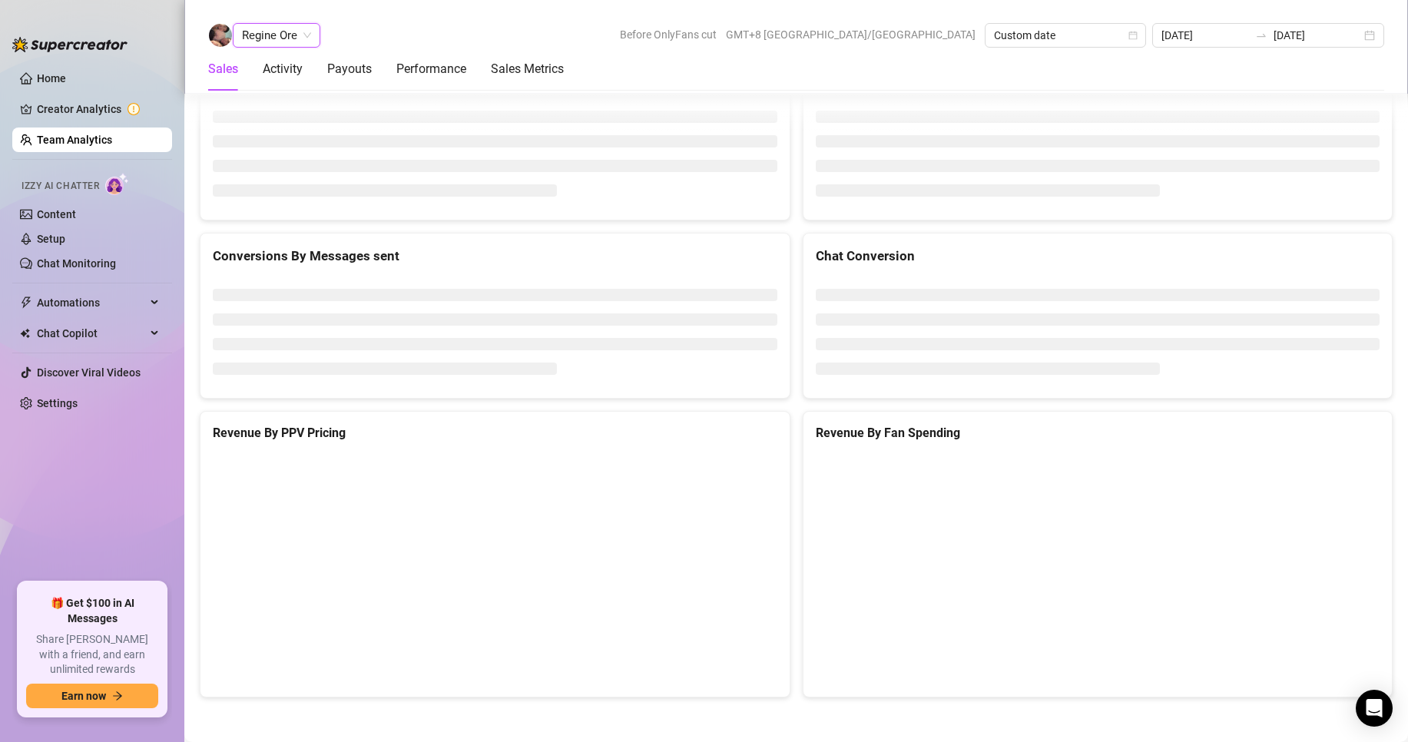
click at [291, 34] on span "Regine Ore" at bounding box center [276, 35] width 69 height 23
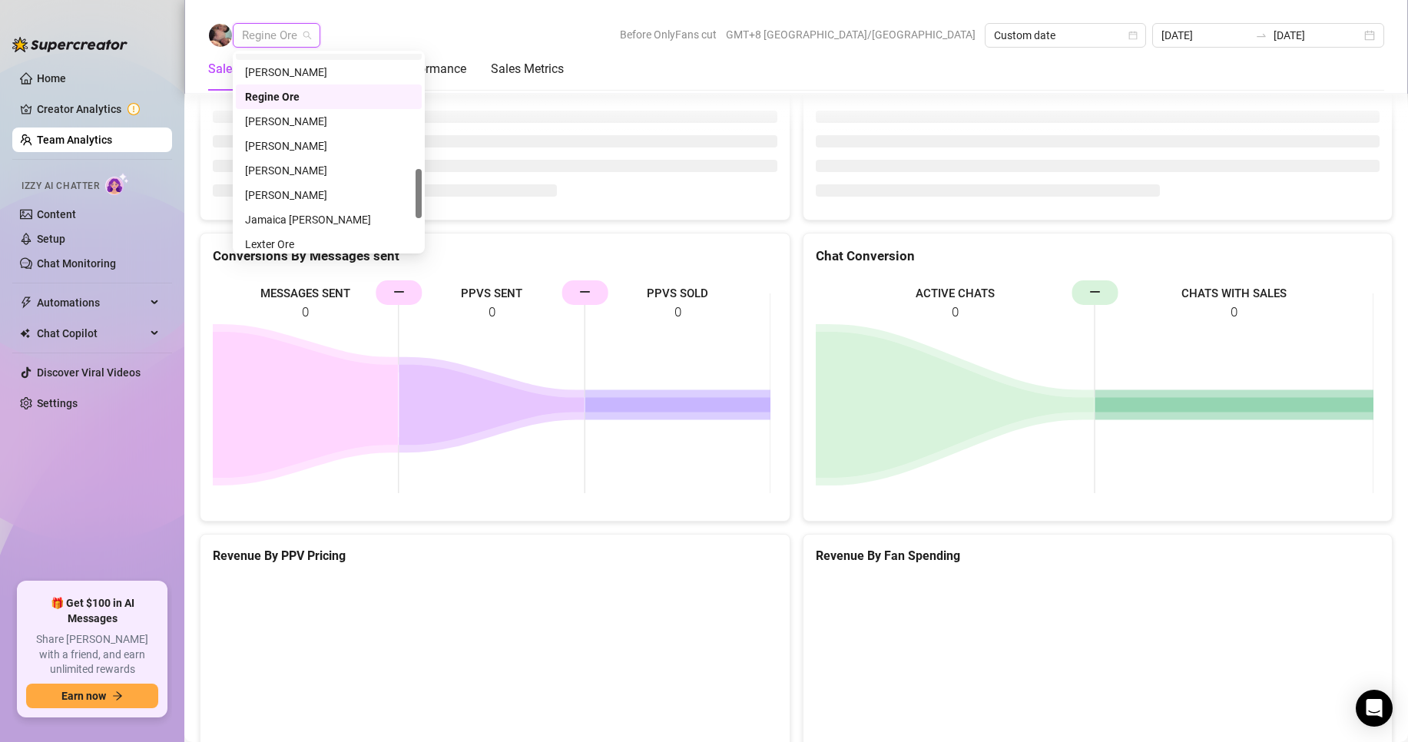
click at [382, 33] on div "Regine Ore Before OnlyFans cut GMT+8 [GEOGRAPHIC_DATA]/[GEOGRAPHIC_DATA] Custom…" at bounding box center [796, 35] width 1176 height 25
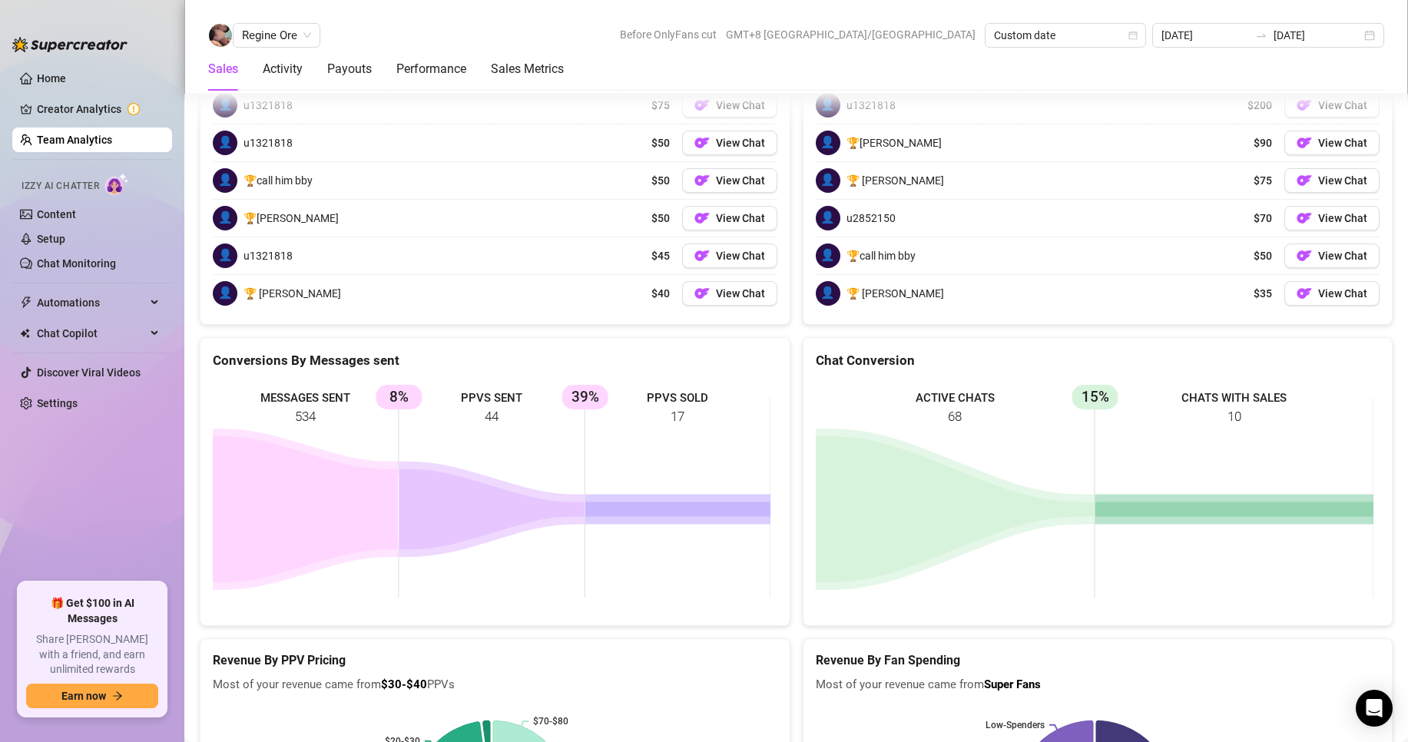
scroll to position [2047, 0]
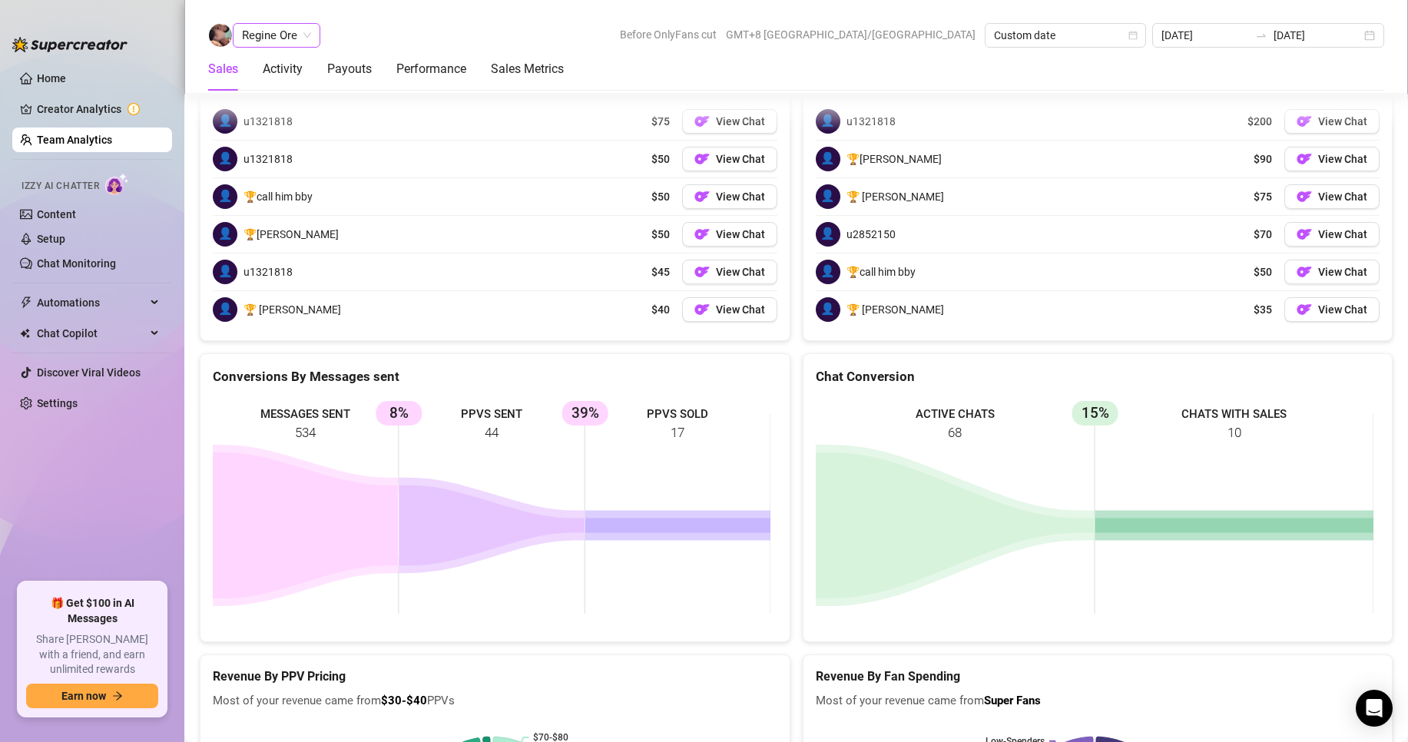
click at [273, 37] on span "Regine Ore" at bounding box center [276, 35] width 69 height 23
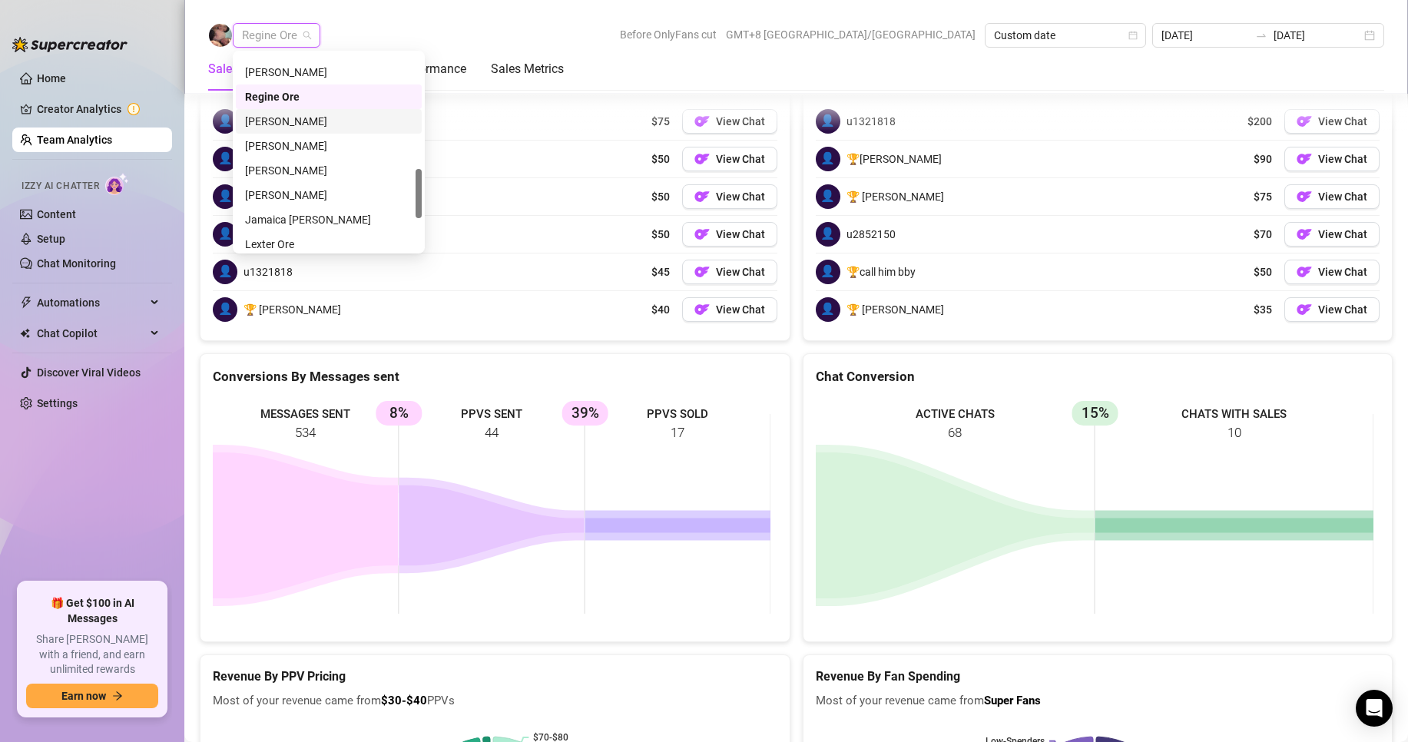
click at [286, 122] on div "[PERSON_NAME]" at bounding box center [329, 121] width 168 height 17
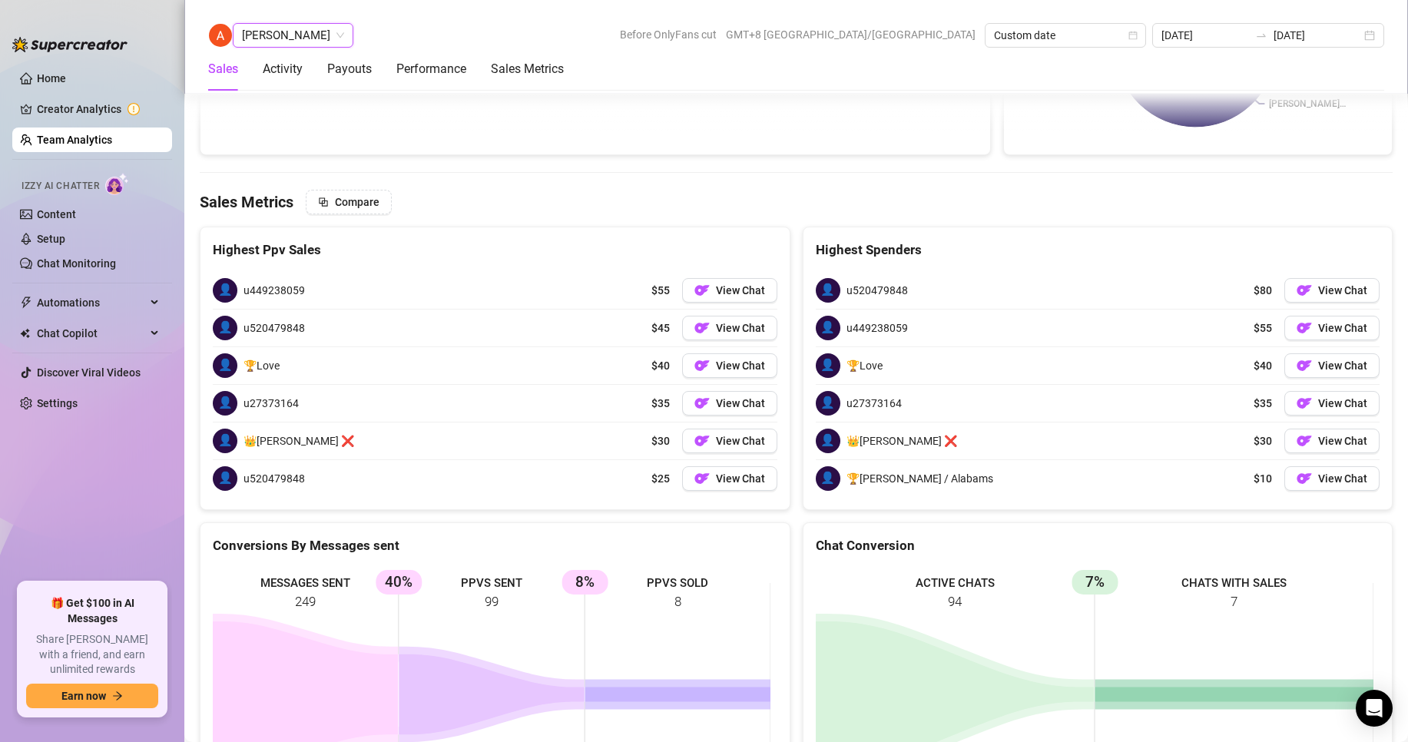
scroll to position [2443, 0]
click at [298, 33] on span "[PERSON_NAME]" at bounding box center [293, 35] width 102 height 23
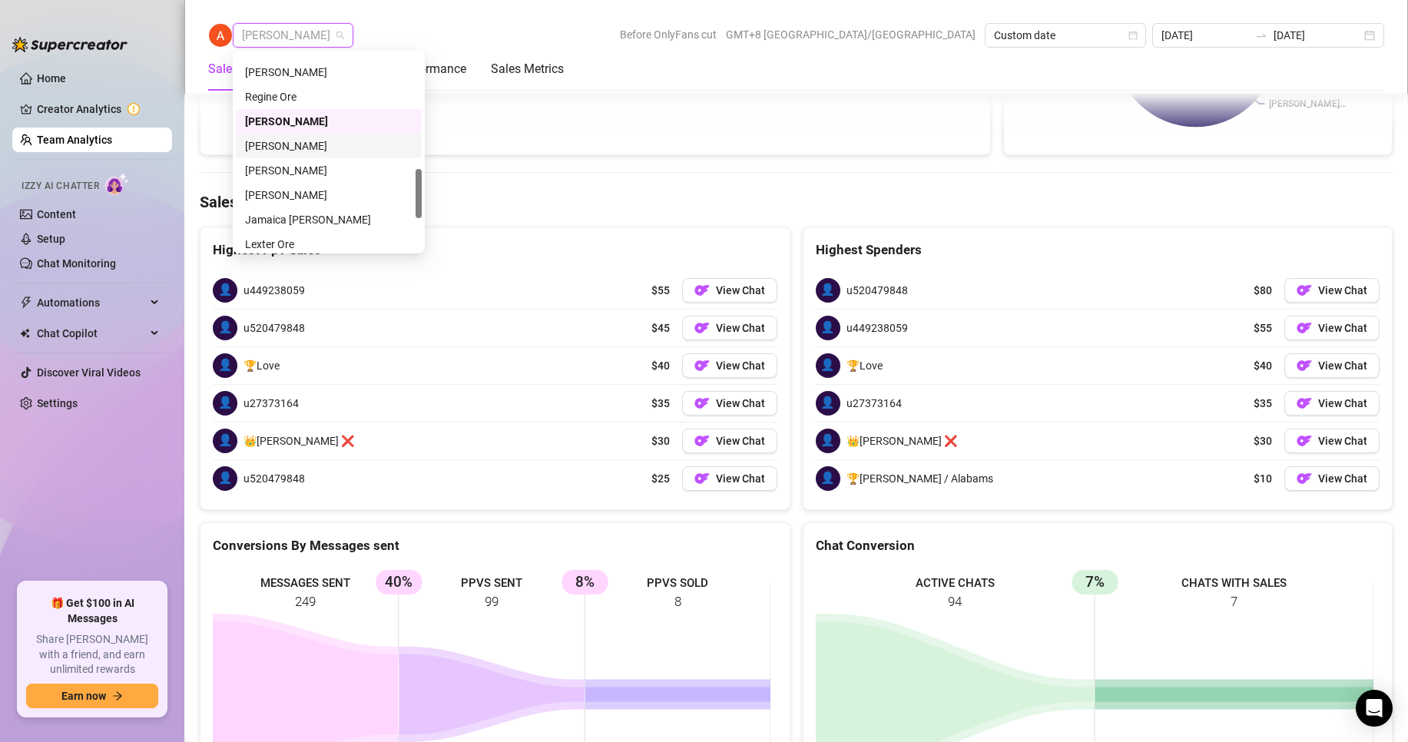
click at [293, 148] on div "[PERSON_NAME]" at bounding box center [329, 146] width 168 height 17
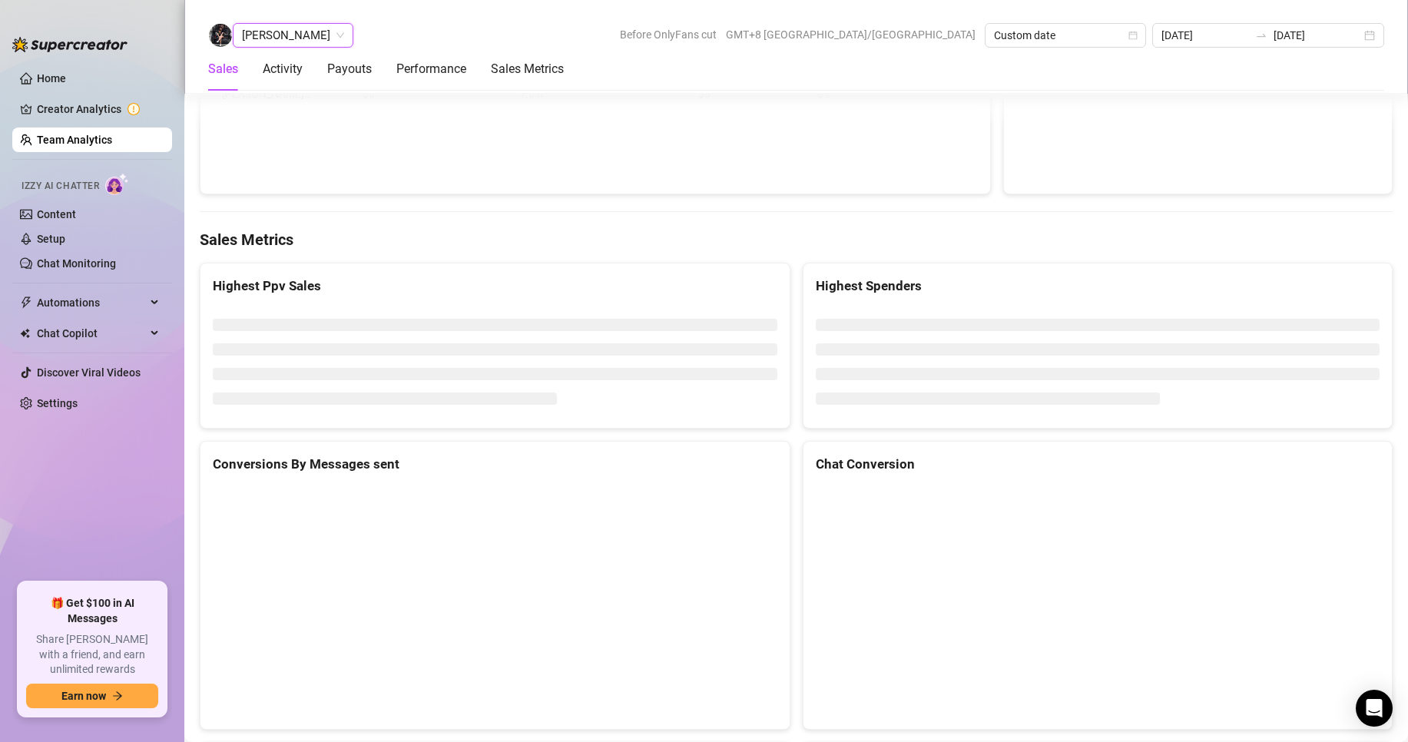
scroll to position [2387, 0]
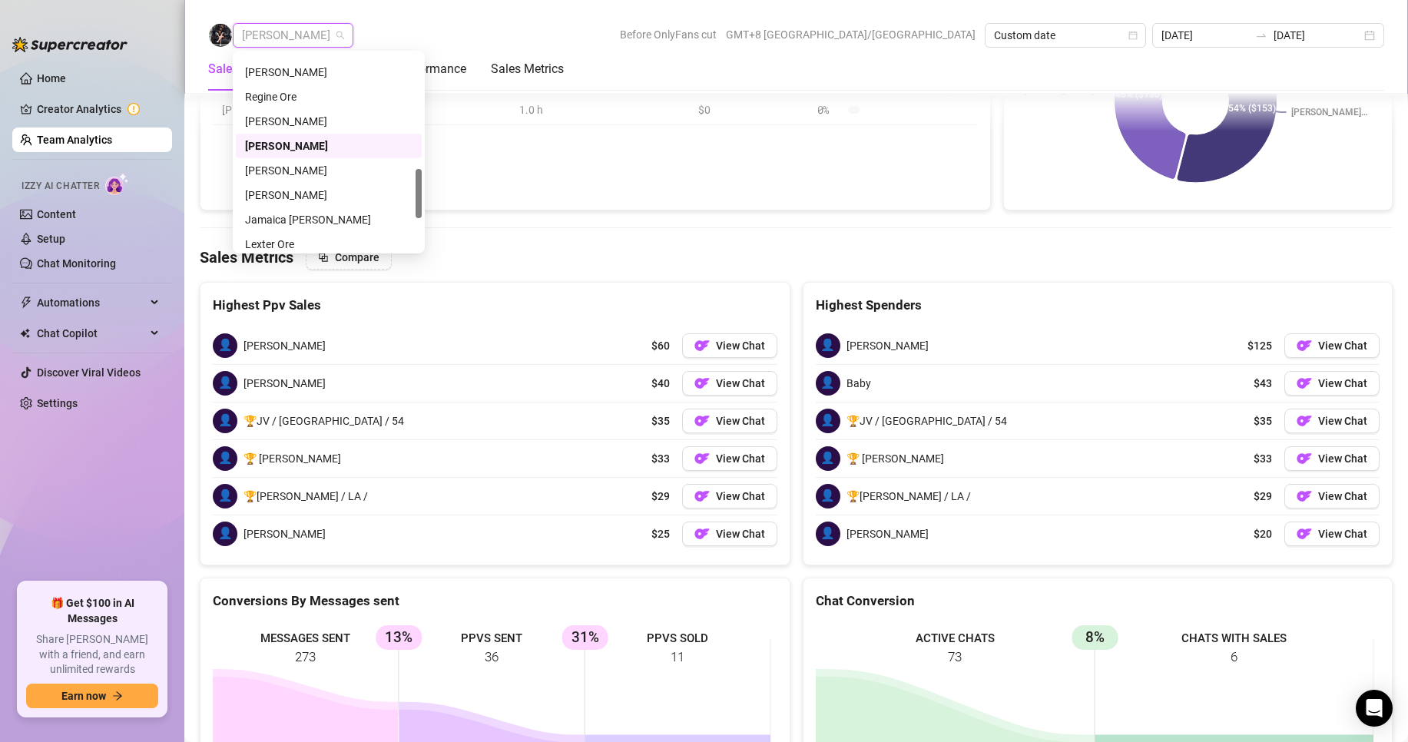
click at [291, 30] on span "[PERSON_NAME]" at bounding box center [293, 35] width 102 height 23
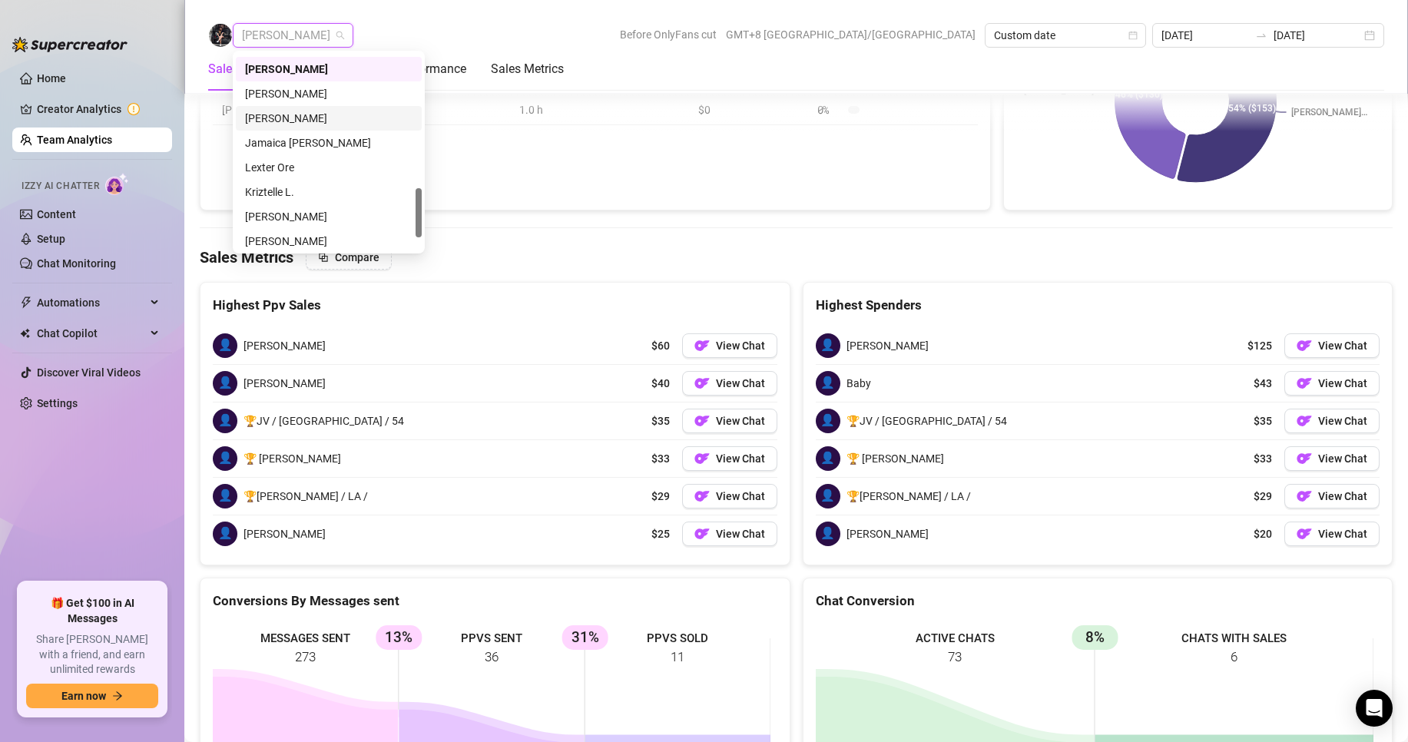
click at [285, 117] on div "[PERSON_NAME]" at bounding box center [329, 118] width 168 height 17
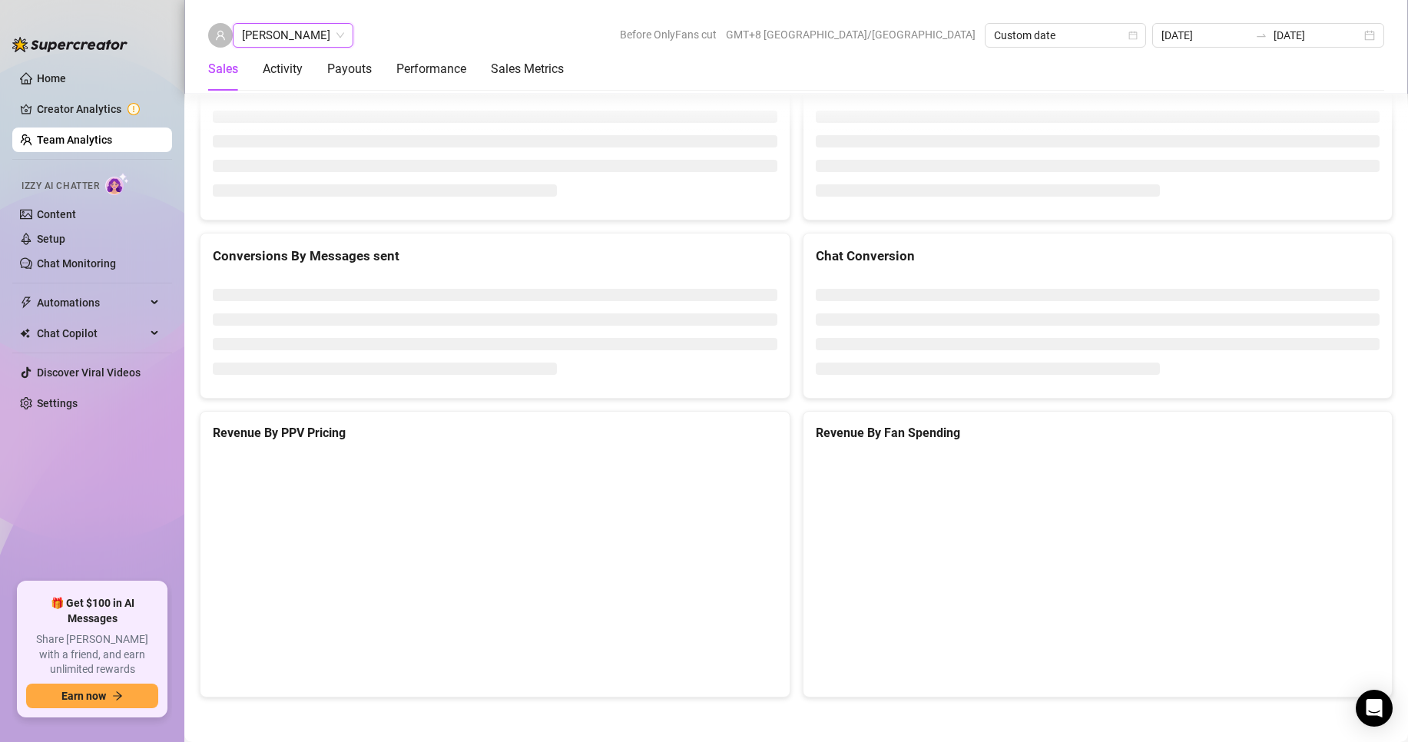
click at [277, 45] on span "[PERSON_NAME]" at bounding box center [293, 35] width 102 height 23
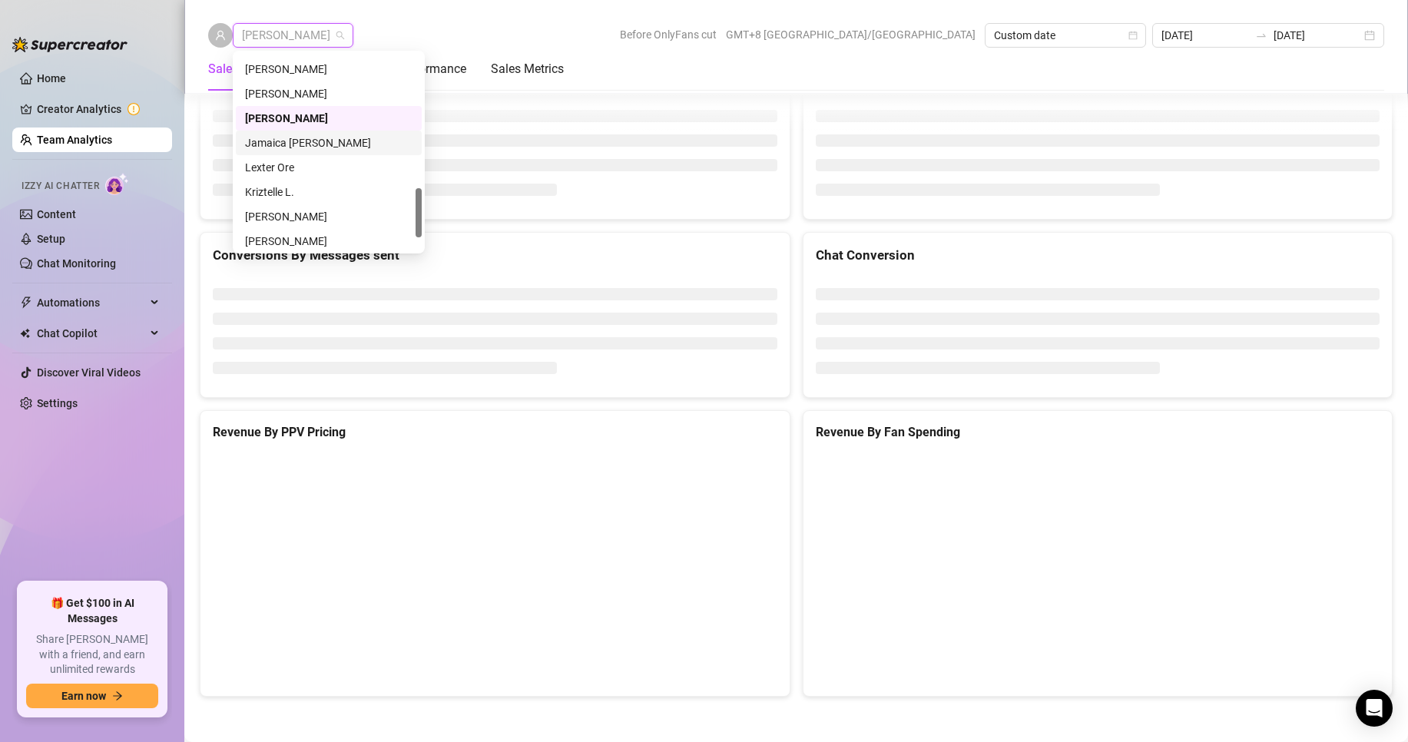
click at [287, 146] on div "Jamaica [PERSON_NAME]" at bounding box center [329, 142] width 168 height 17
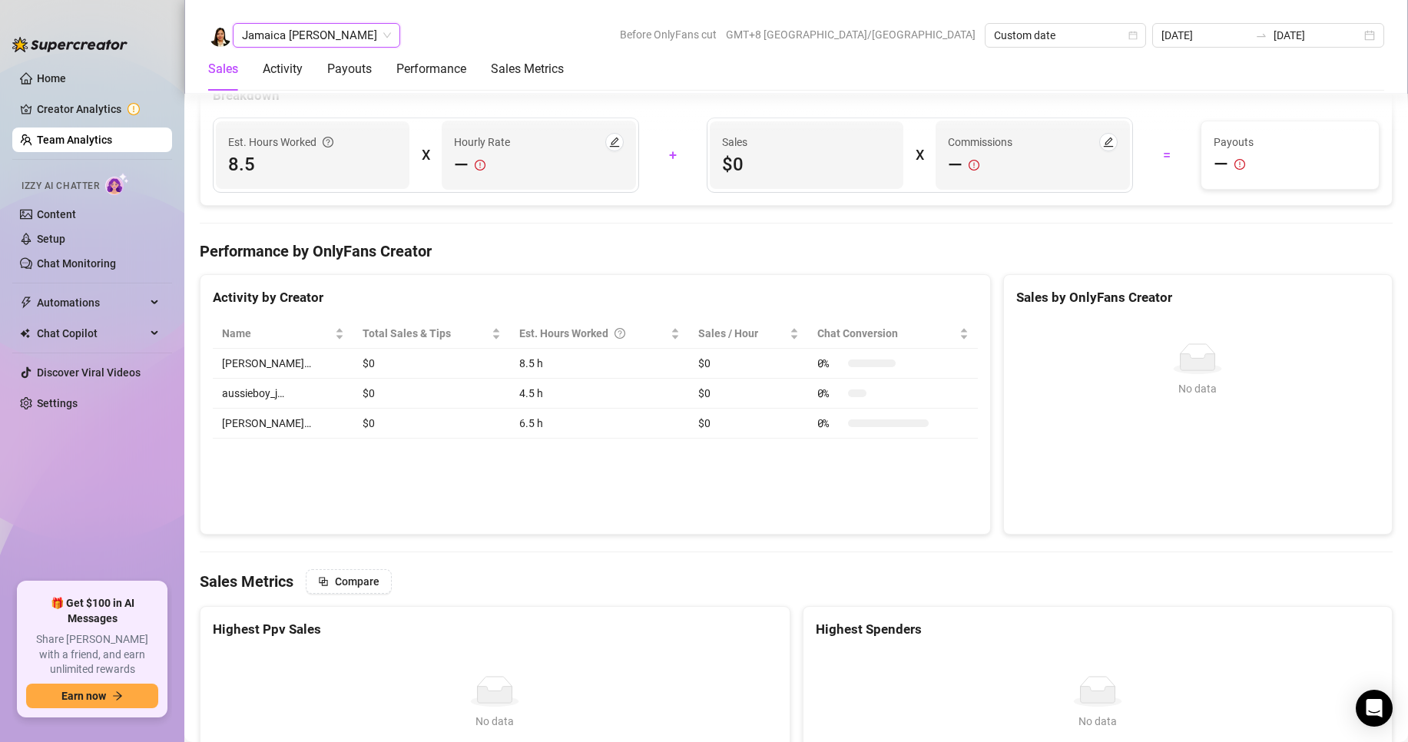
scroll to position [2423, 0]
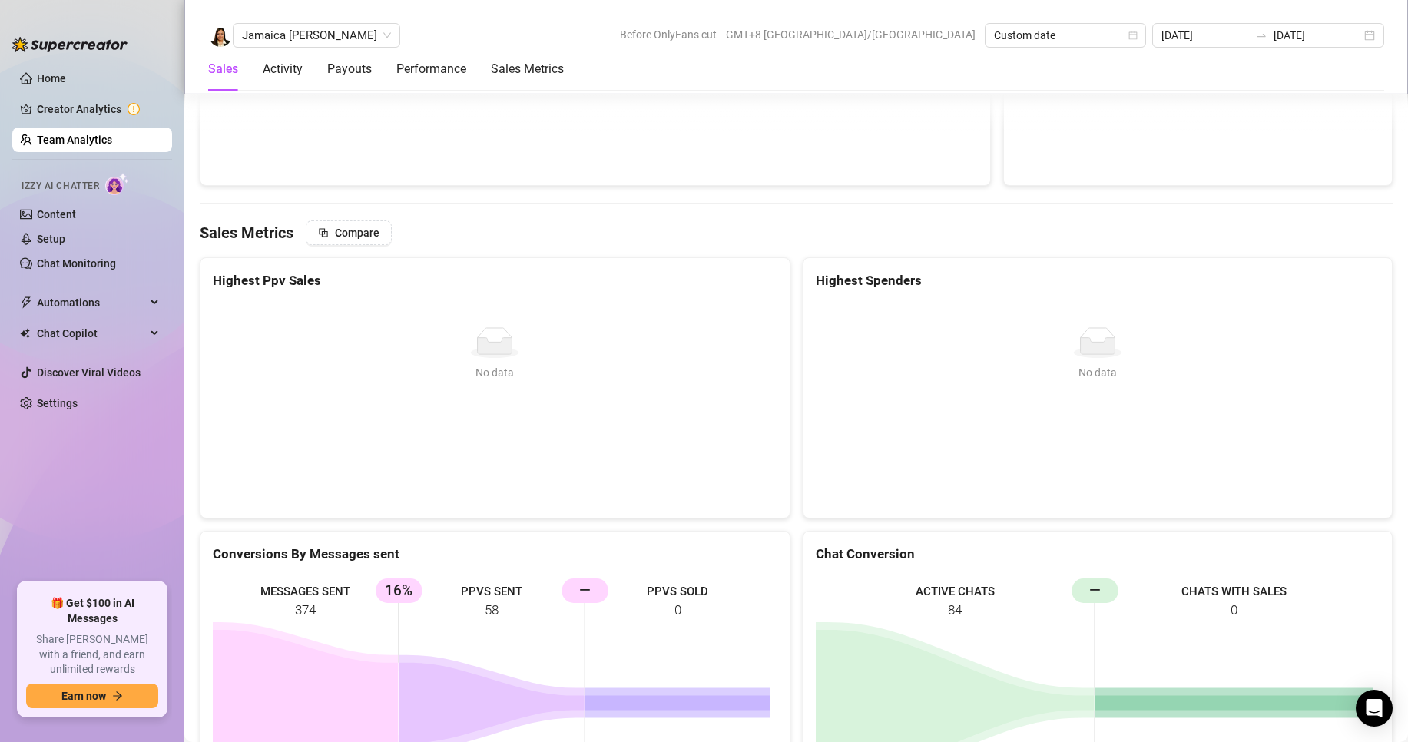
click at [320, 48] on div "Sales Activity Payouts Performance Sales Metrics" at bounding box center [386, 69] width 356 height 43
click at [313, 36] on span "Jamaica [PERSON_NAME]" at bounding box center [316, 35] width 149 height 23
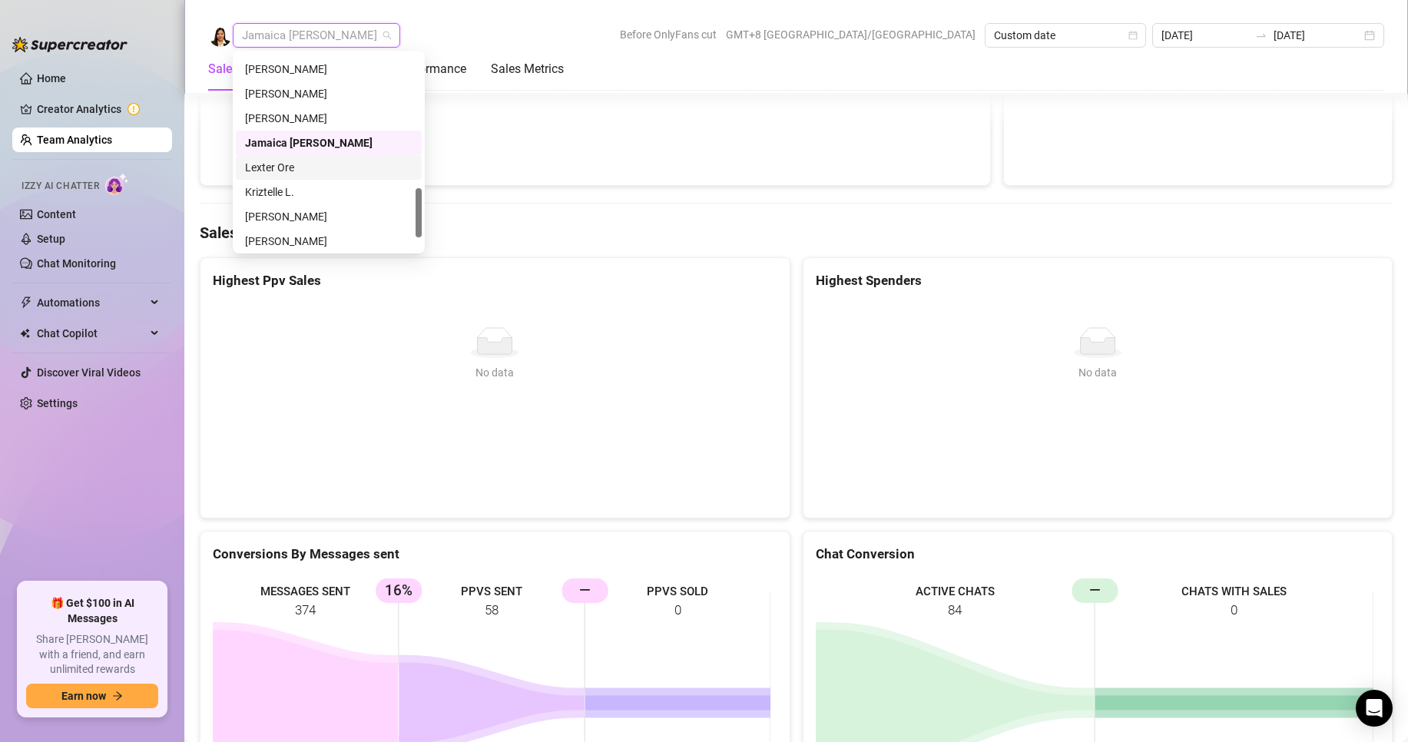
click at [272, 168] on div "Lexter Ore" at bounding box center [329, 167] width 168 height 17
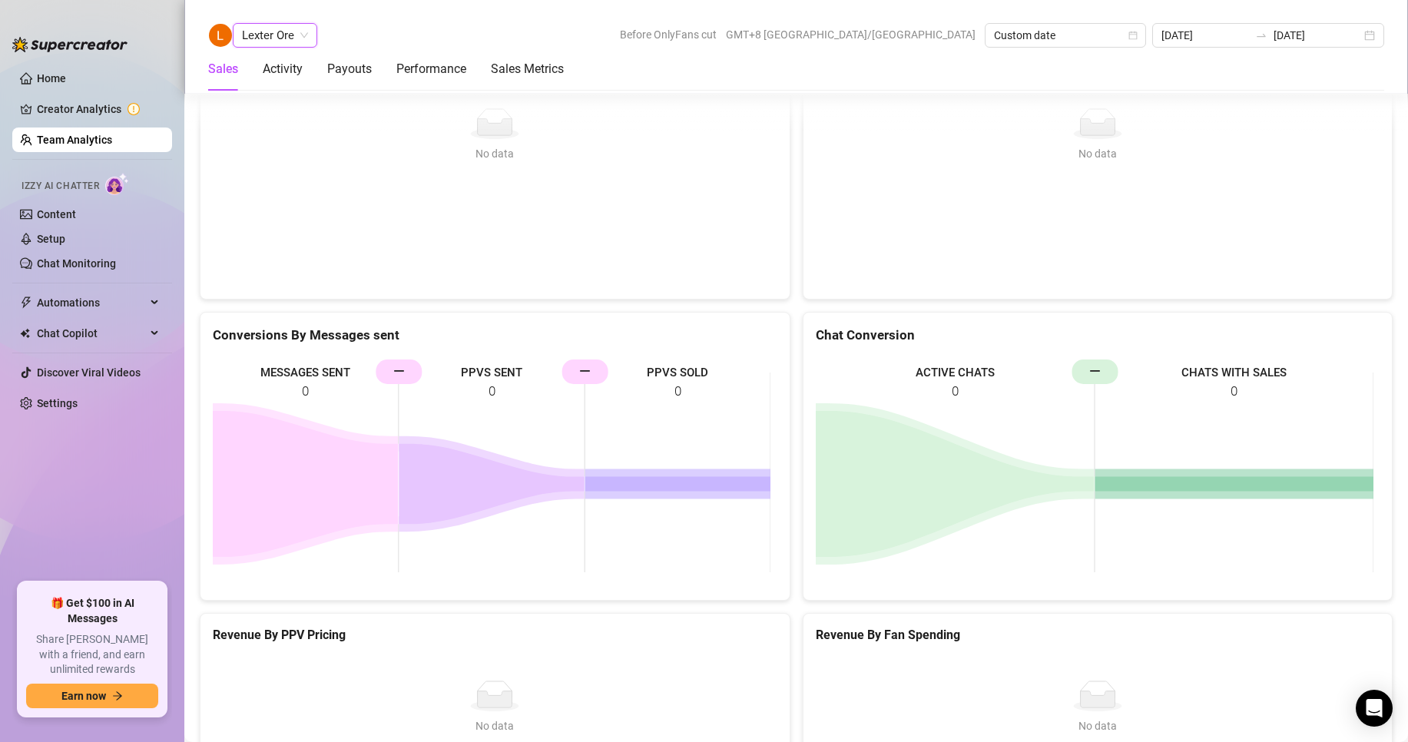
scroll to position [2369, 0]
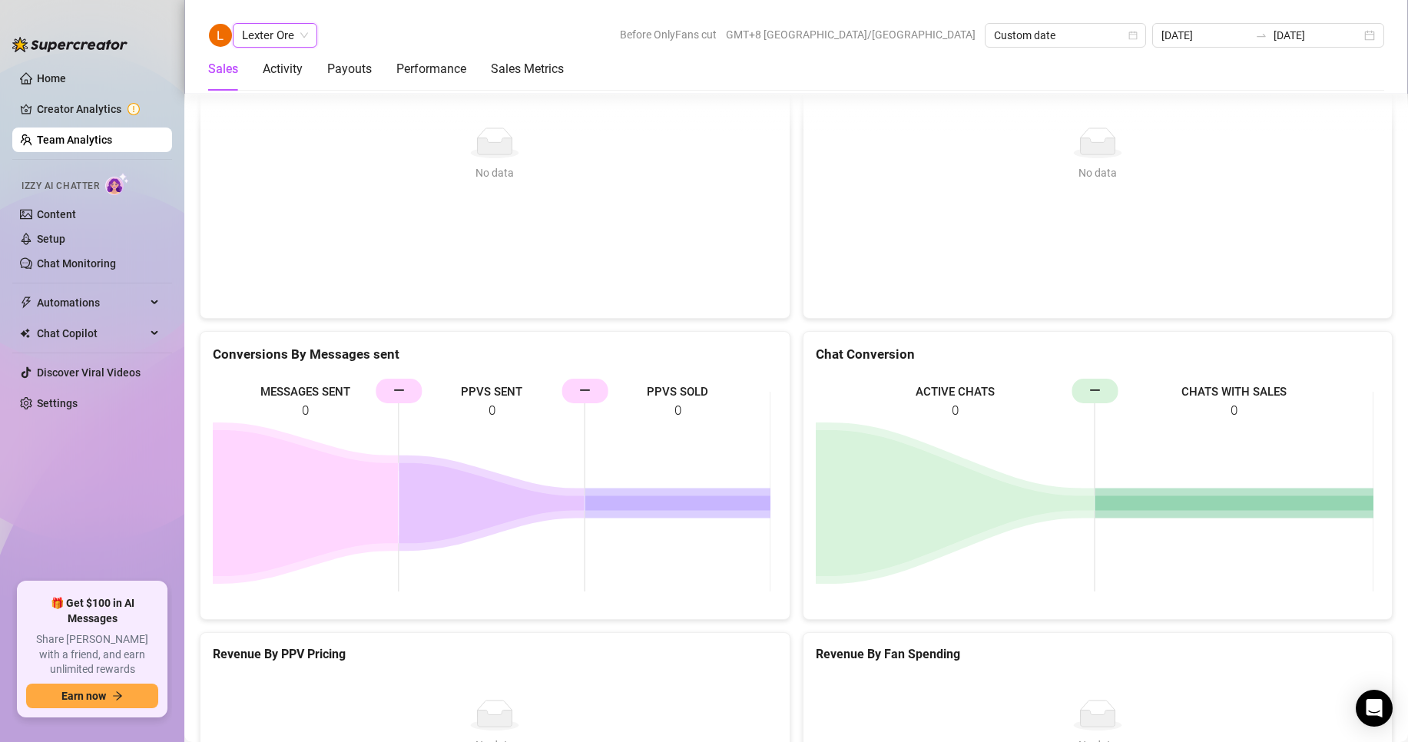
click at [298, 45] on span "Lexter Ore" at bounding box center [275, 35] width 66 height 23
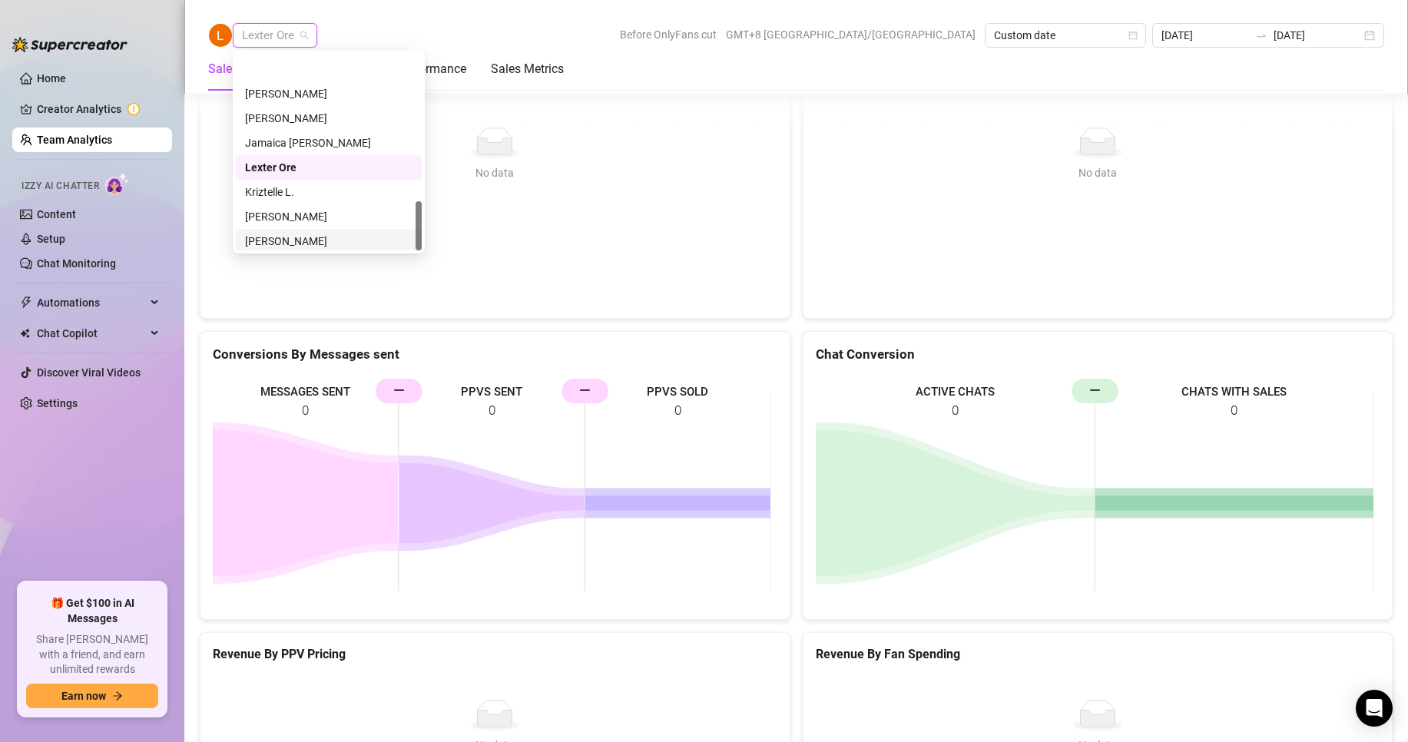
scroll to position [590, 0]
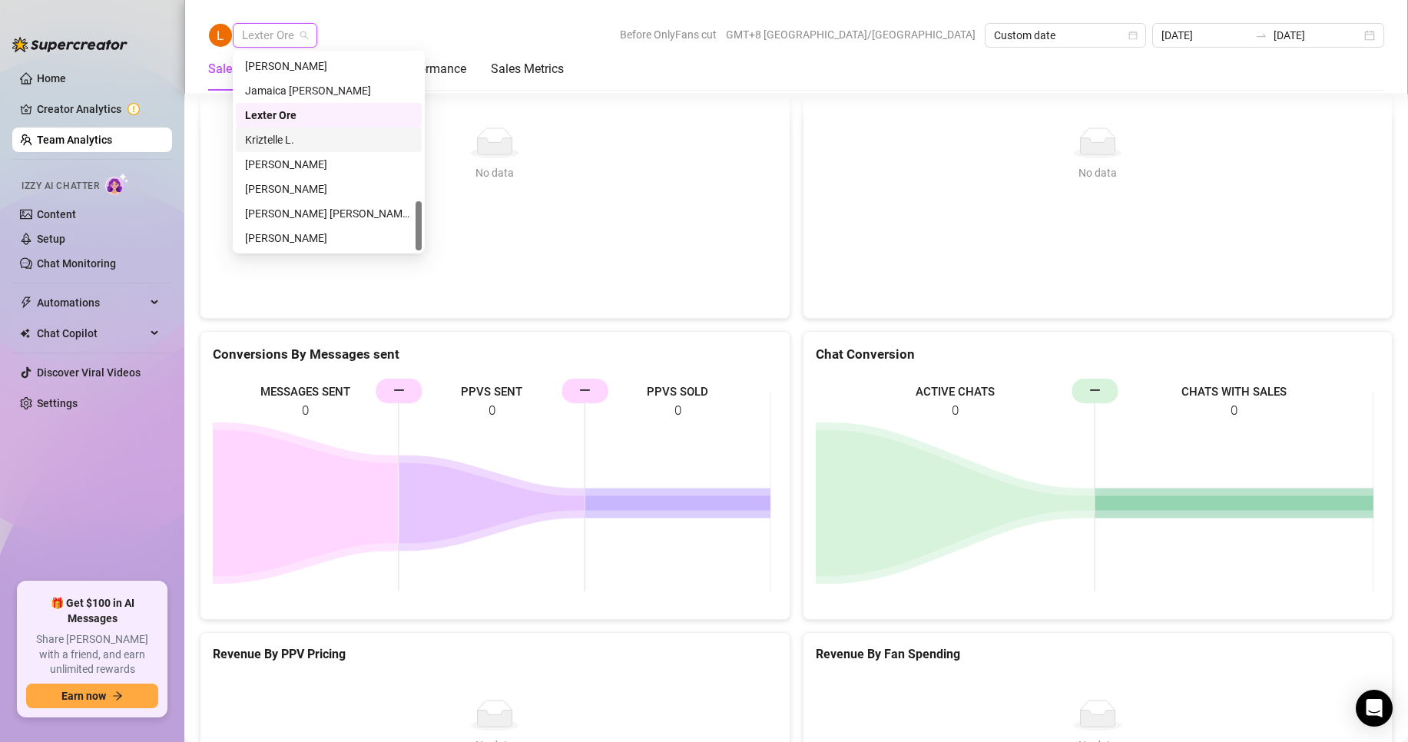
click at [279, 134] on div "Kriztelle L." at bounding box center [329, 139] width 168 height 17
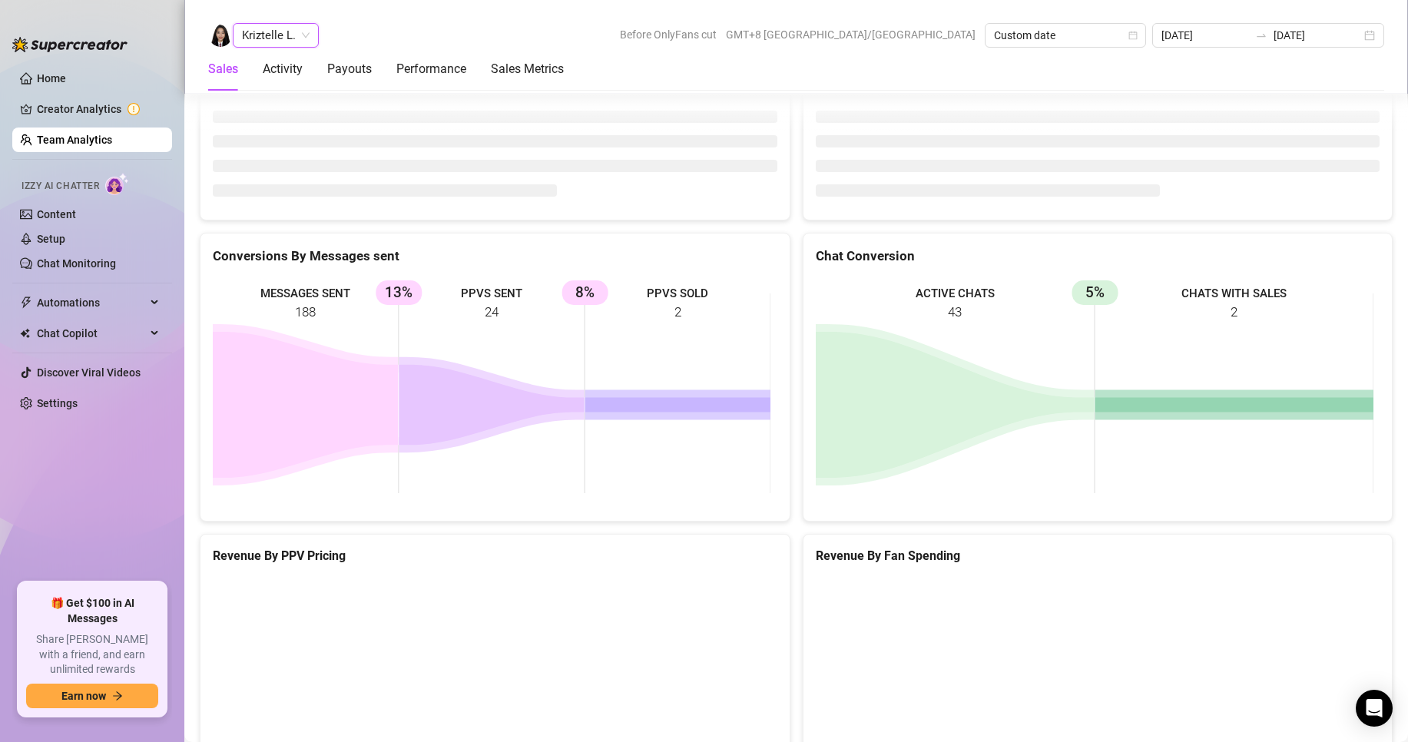
scroll to position [2047, 0]
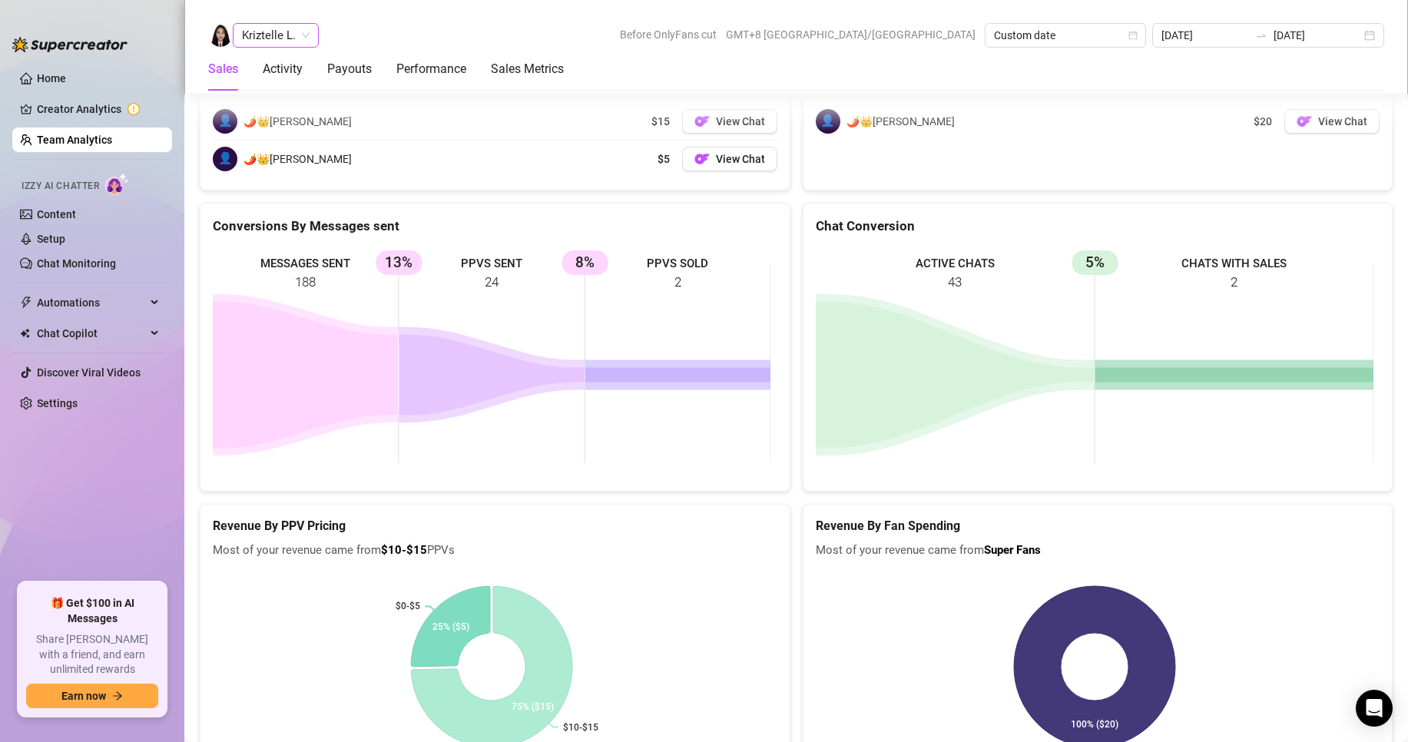
click at [279, 24] on div "Kriztelle L. Before OnlyFans cut GMT+8 [GEOGRAPHIC_DATA]/[GEOGRAPHIC_DATA] Cust…" at bounding box center [796, 47] width 1224 height 94
click at [277, 34] on span "Kriztelle L." at bounding box center [276, 35] width 68 height 23
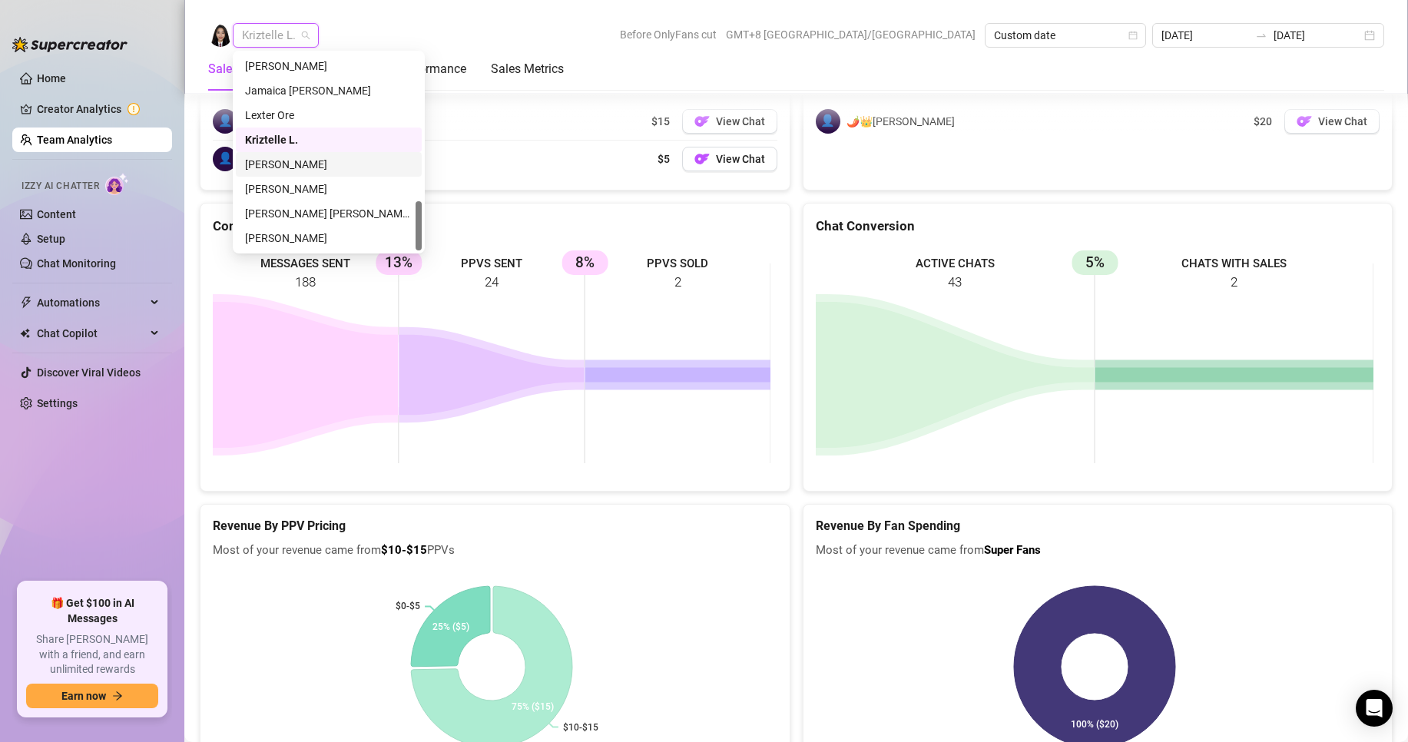
click at [287, 162] on div "[PERSON_NAME]" at bounding box center [329, 164] width 168 height 17
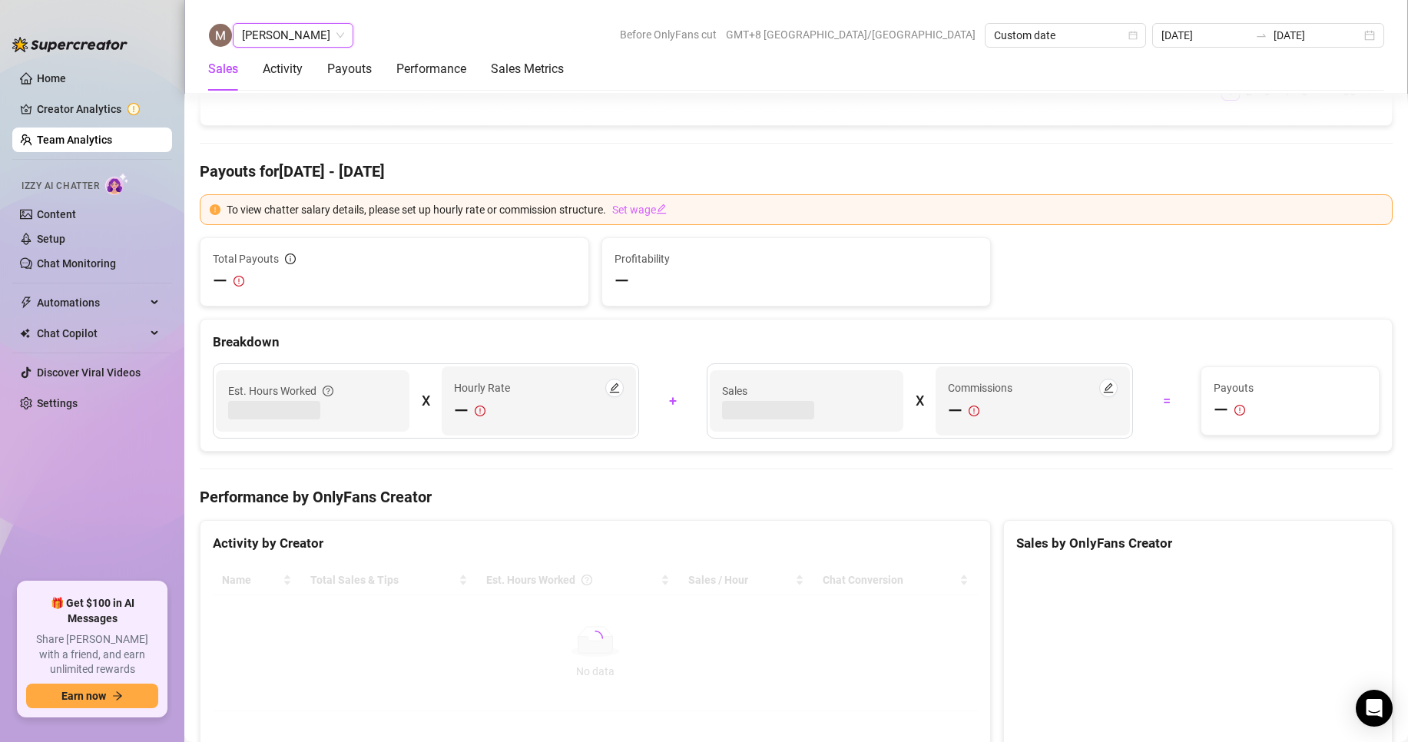
scroll to position [2360, 0]
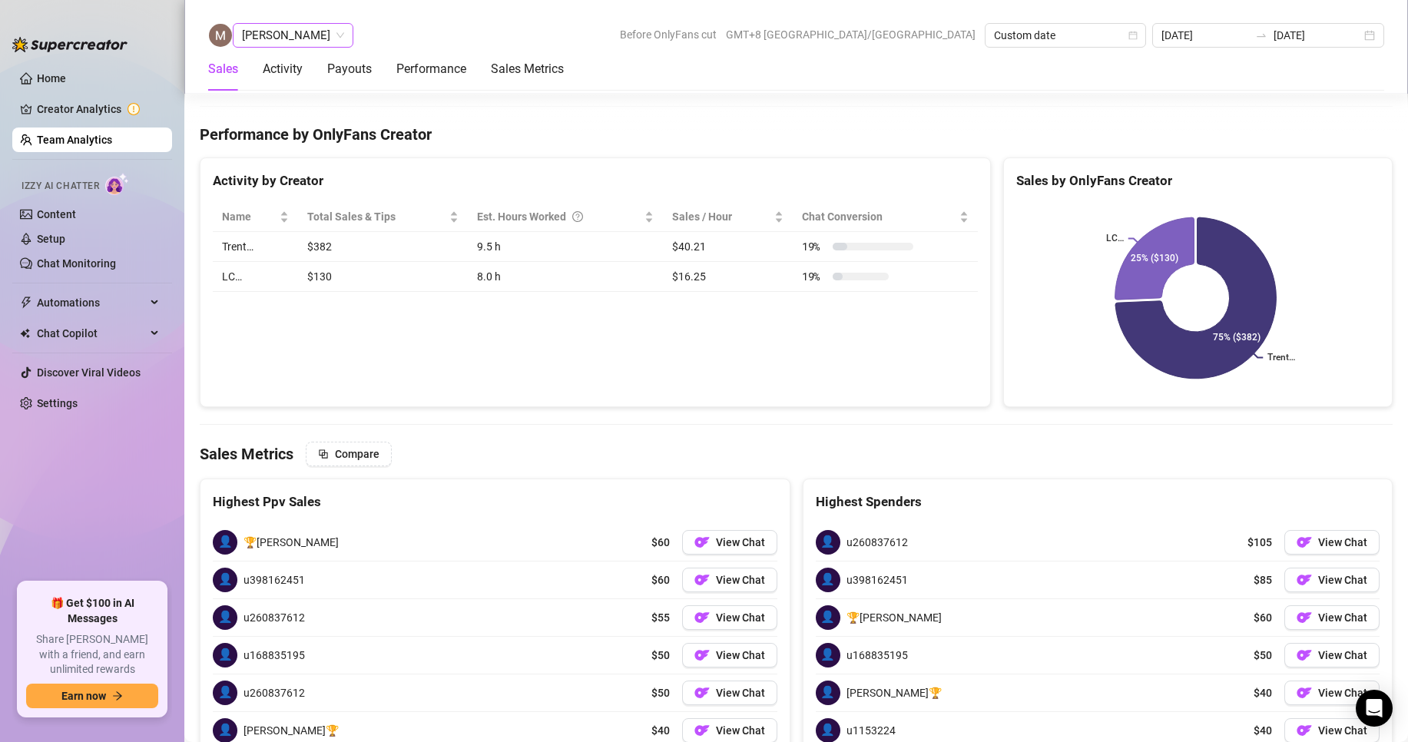
click at [280, 37] on span "[PERSON_NAME]" at bounding box center [293, 35] width 102 height 23
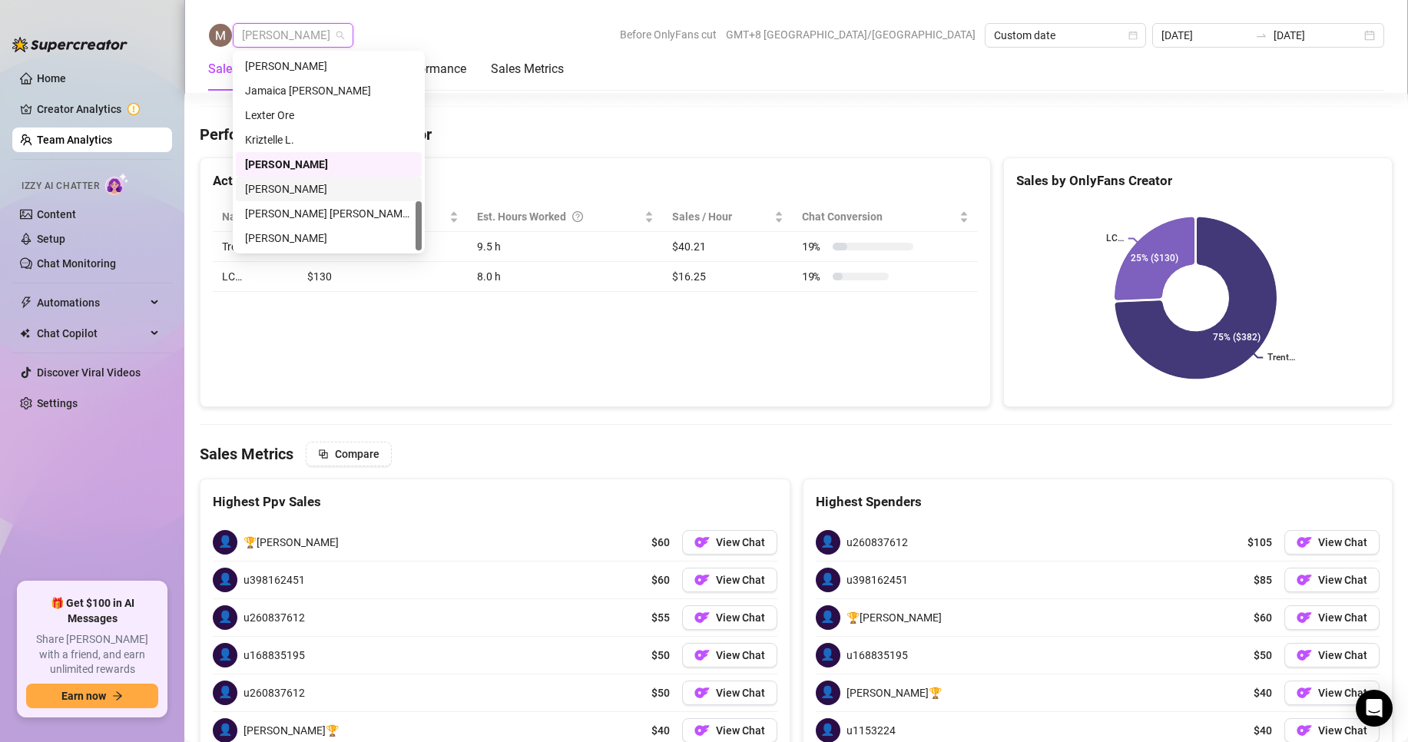
click at [264, 187] on div "[PERSON_NAME]" at bounding box center [329, 189] width 168 height 17
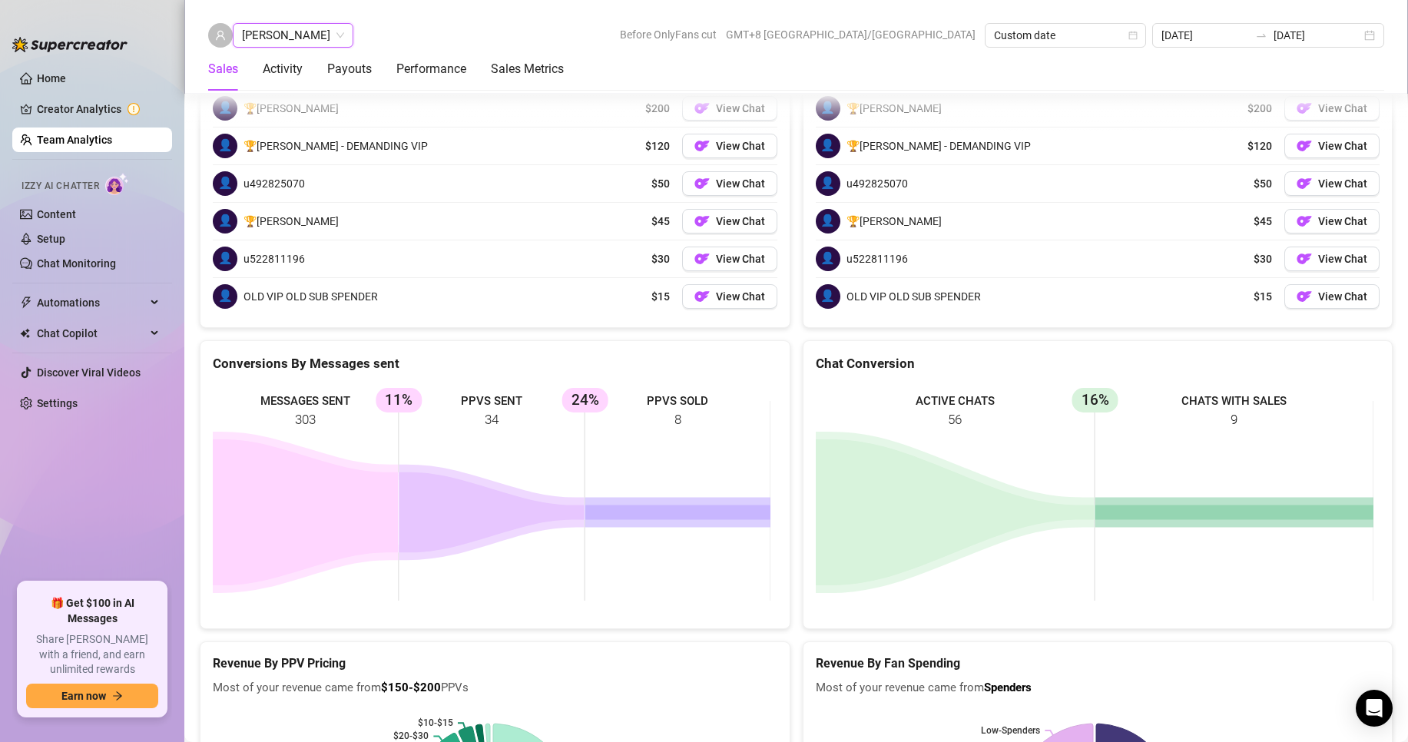
scroll to position [2431, 0]
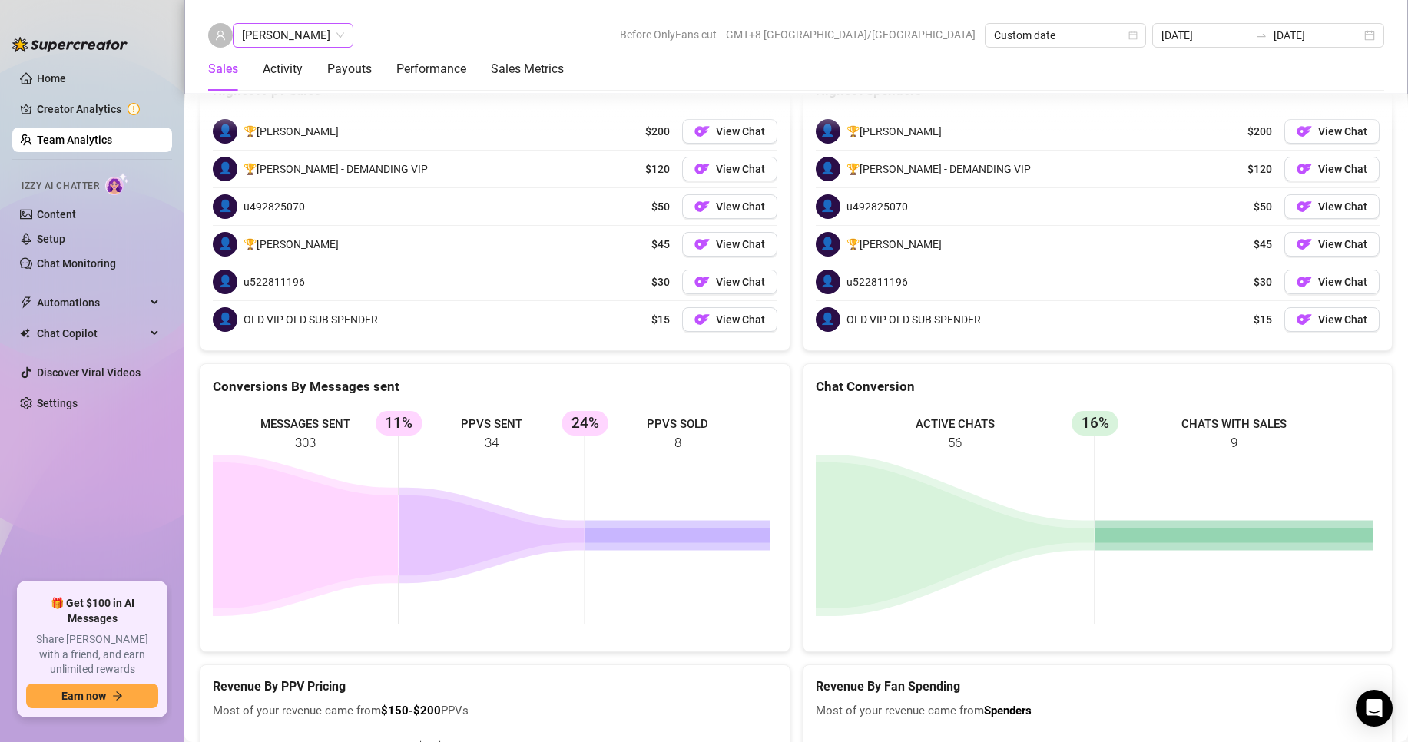
click at [263, 34] on span "[PERSON_NAME]" at bounding box center [293, 35] width 102 height 23
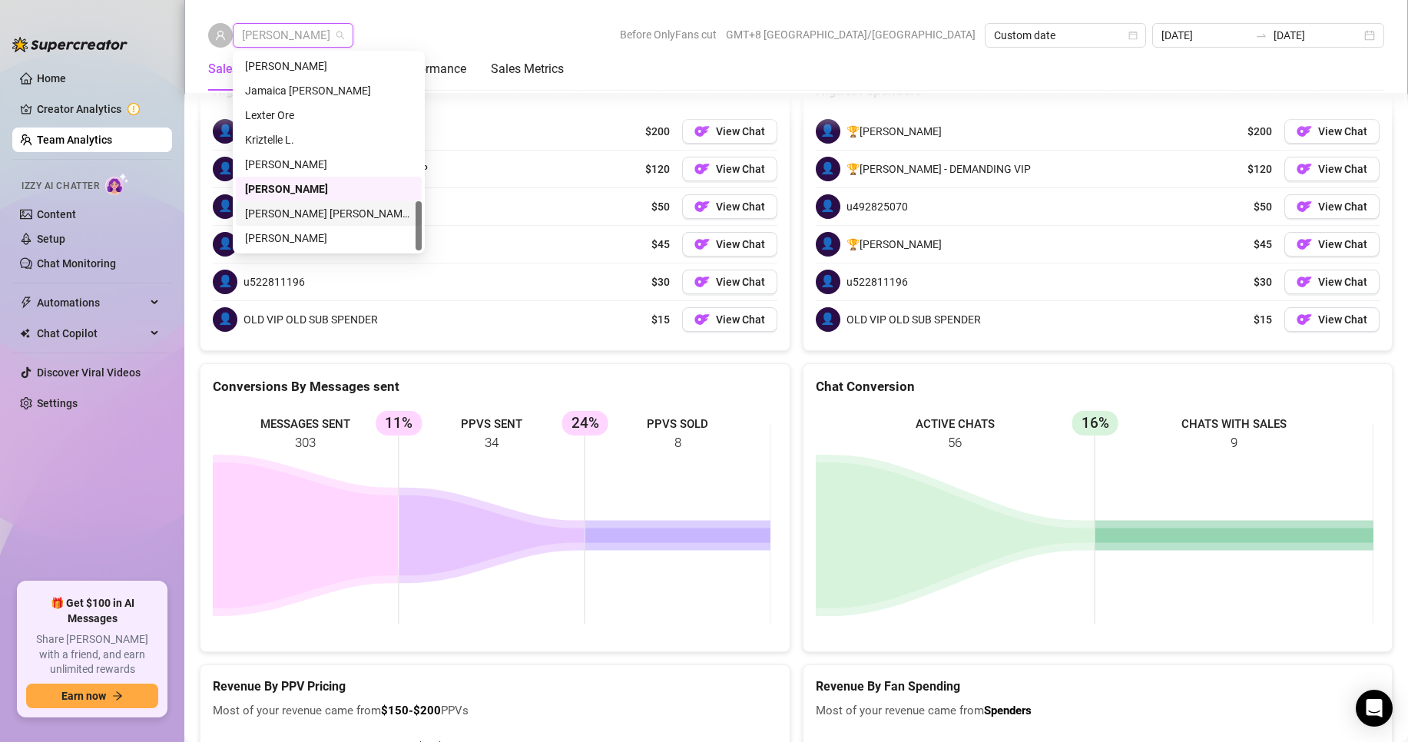
click at [278, 209] on div "[PERSON_NAME] [PERSON_NAME] Tayre" at bounding box center [329, 213] width 168 height 17
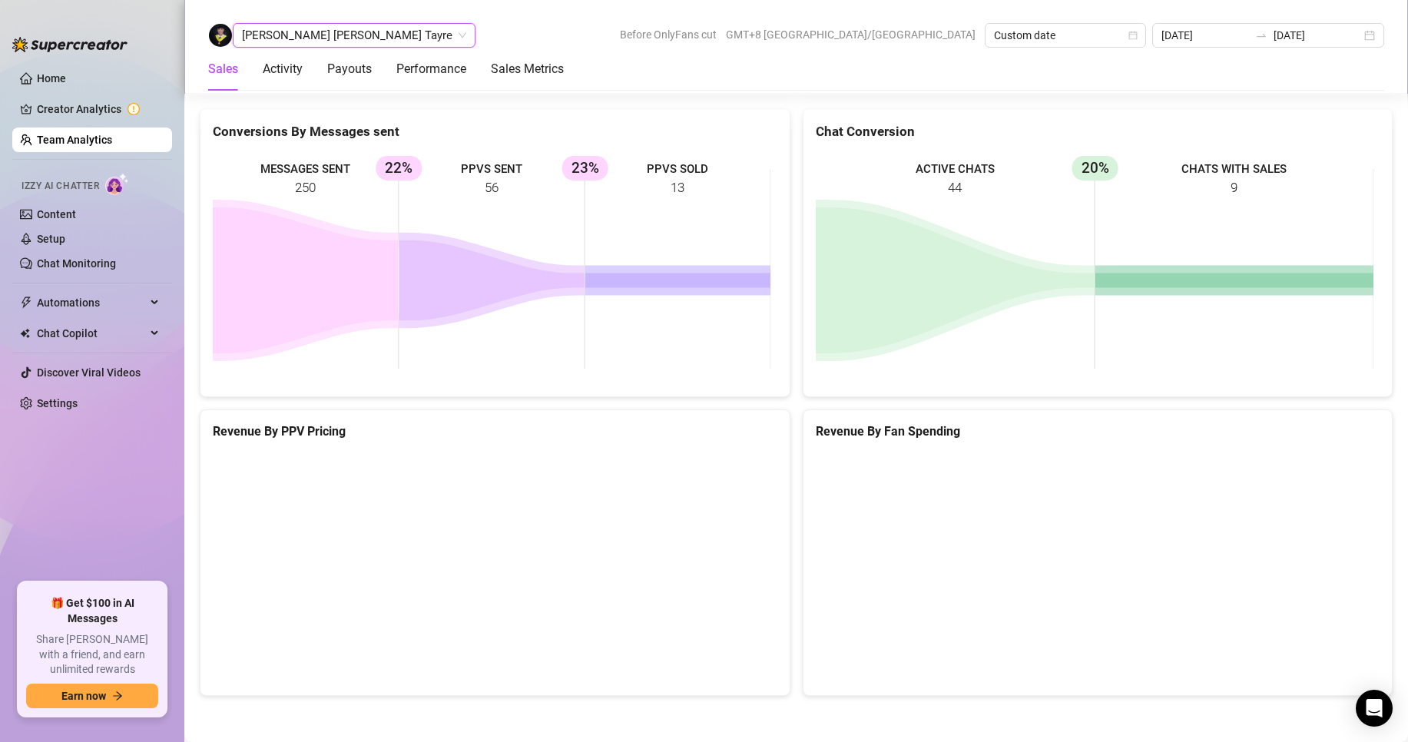
scroll to position [2048, 0]
